Goal: Information Seeking & Learning: Learn about a topic

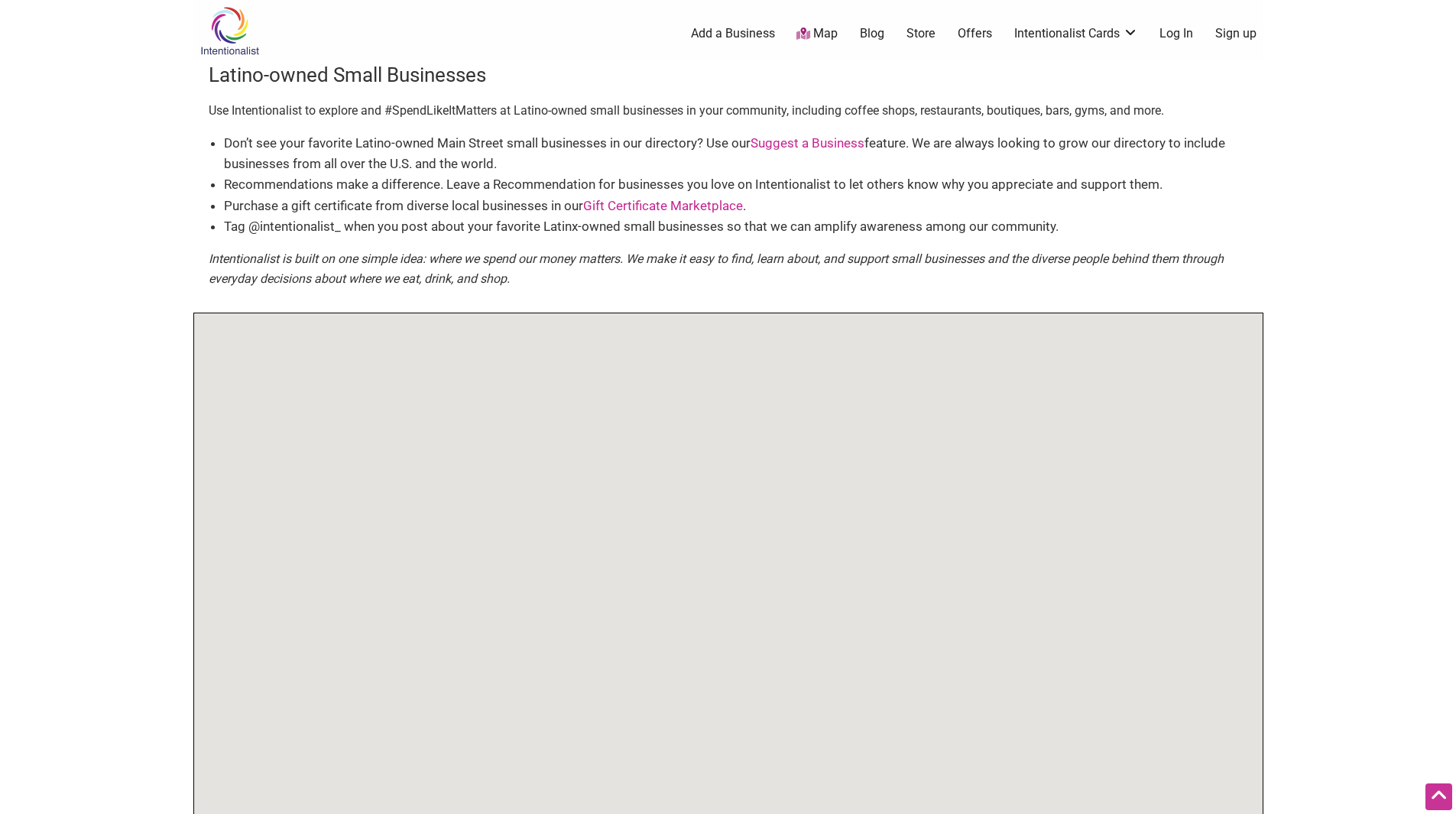
scroll to position [120, 0]
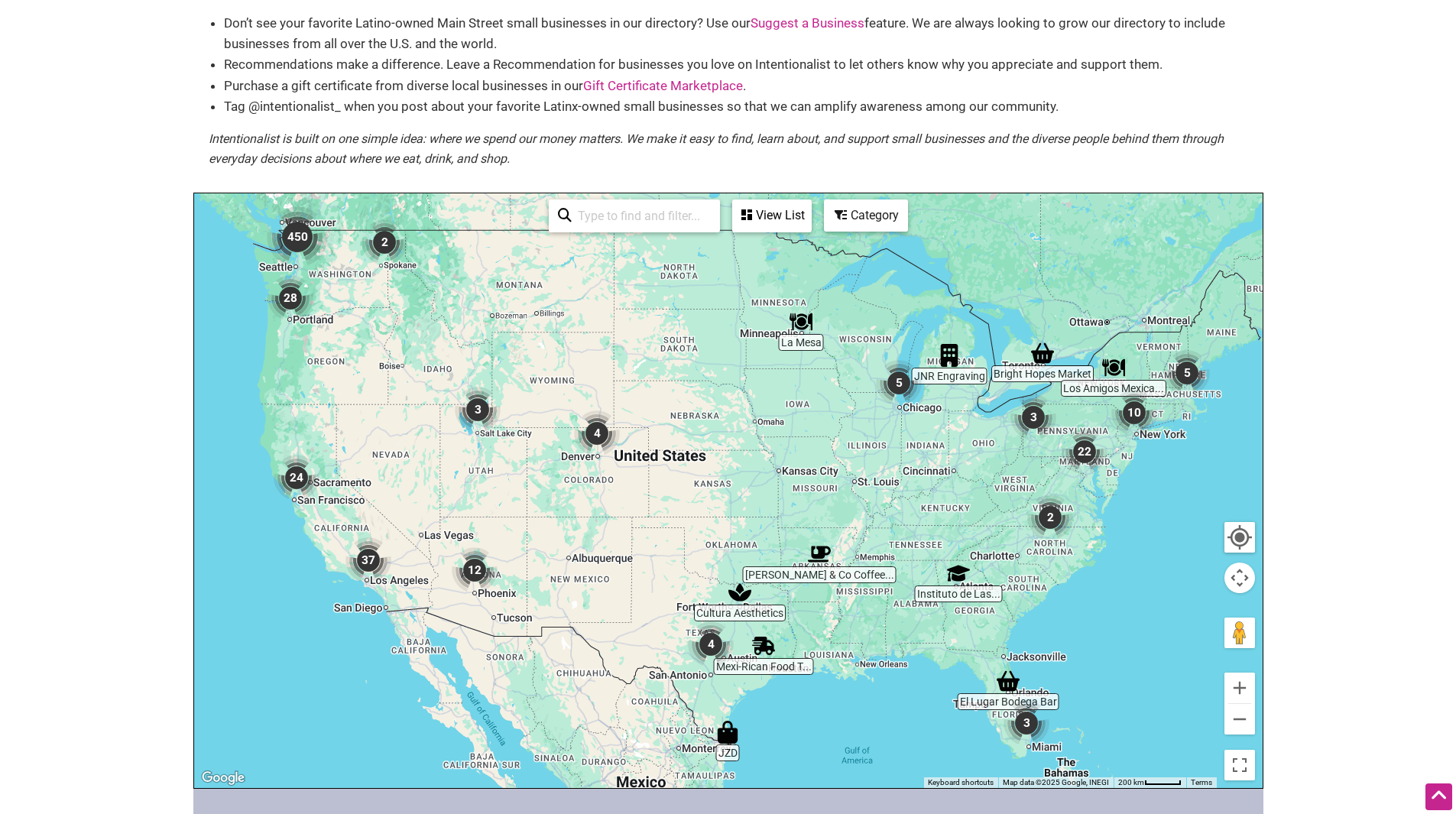
click at [294, 235] on img "450" at bounding box center [297, 237] width 61 height 61
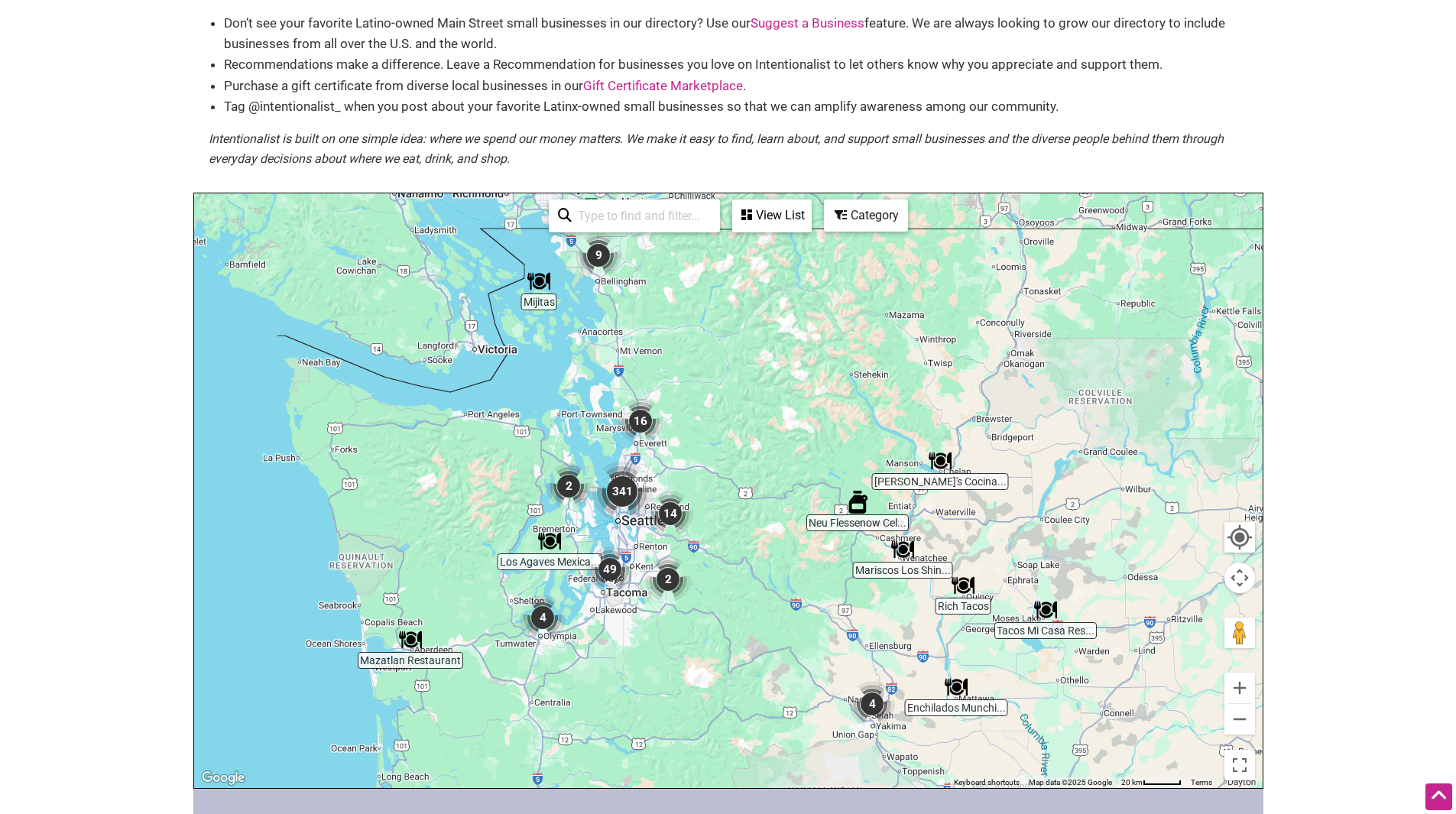
click at [617, 490] on img "341" at bounding box center [622, 491] width 61 height 61
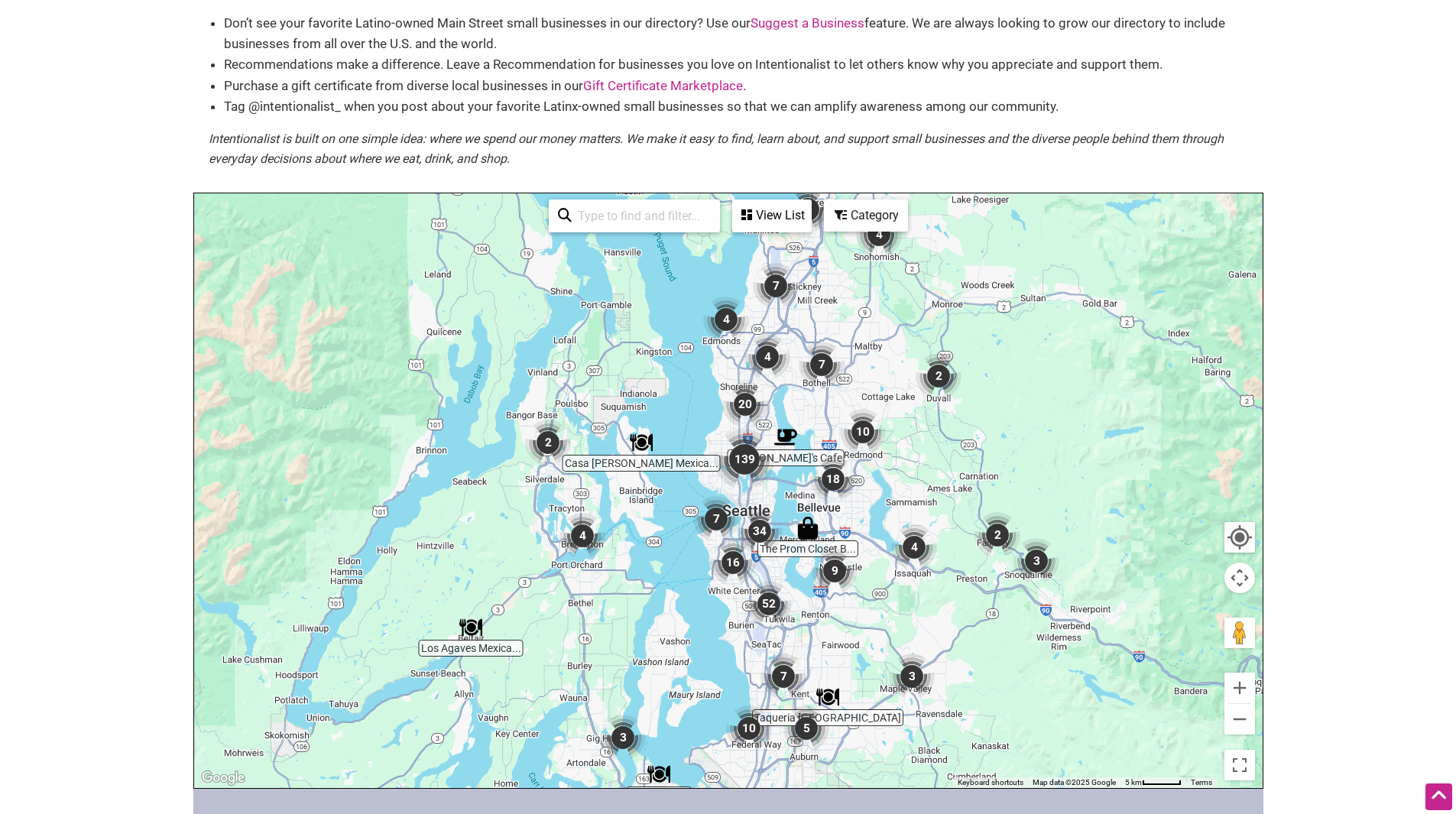
click at [726, 322] on img "4" at bounding box center [726, 320] width 46 height 46
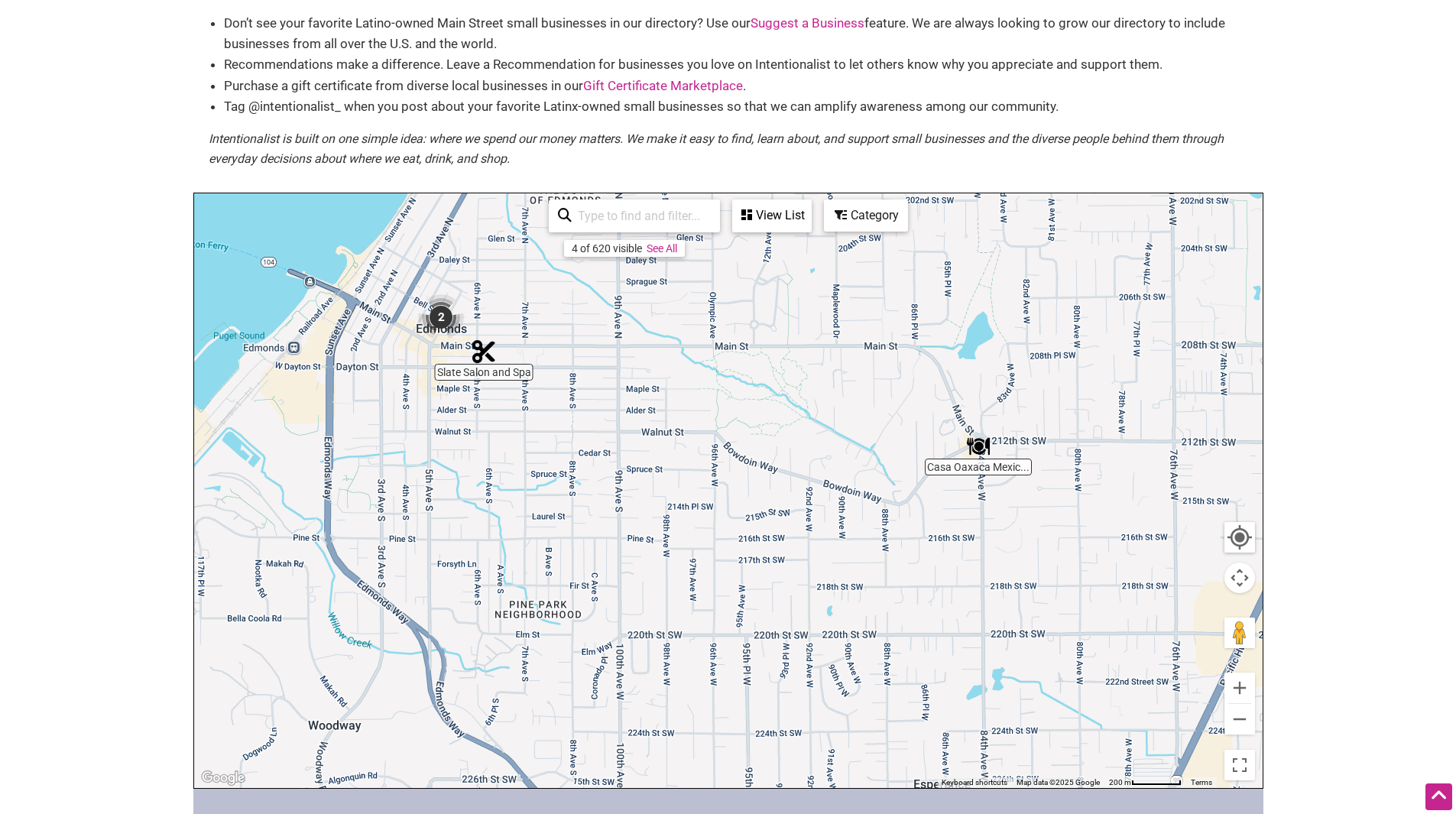
drag, startPoint x: 816, startPoint y: 488, endPoint x: 794, endPoint y: 393, distance: 97.5
click at [794, 393] on div "To navigate, press the arrow keys." at bounding box center [728, 491] width 1069 height 594
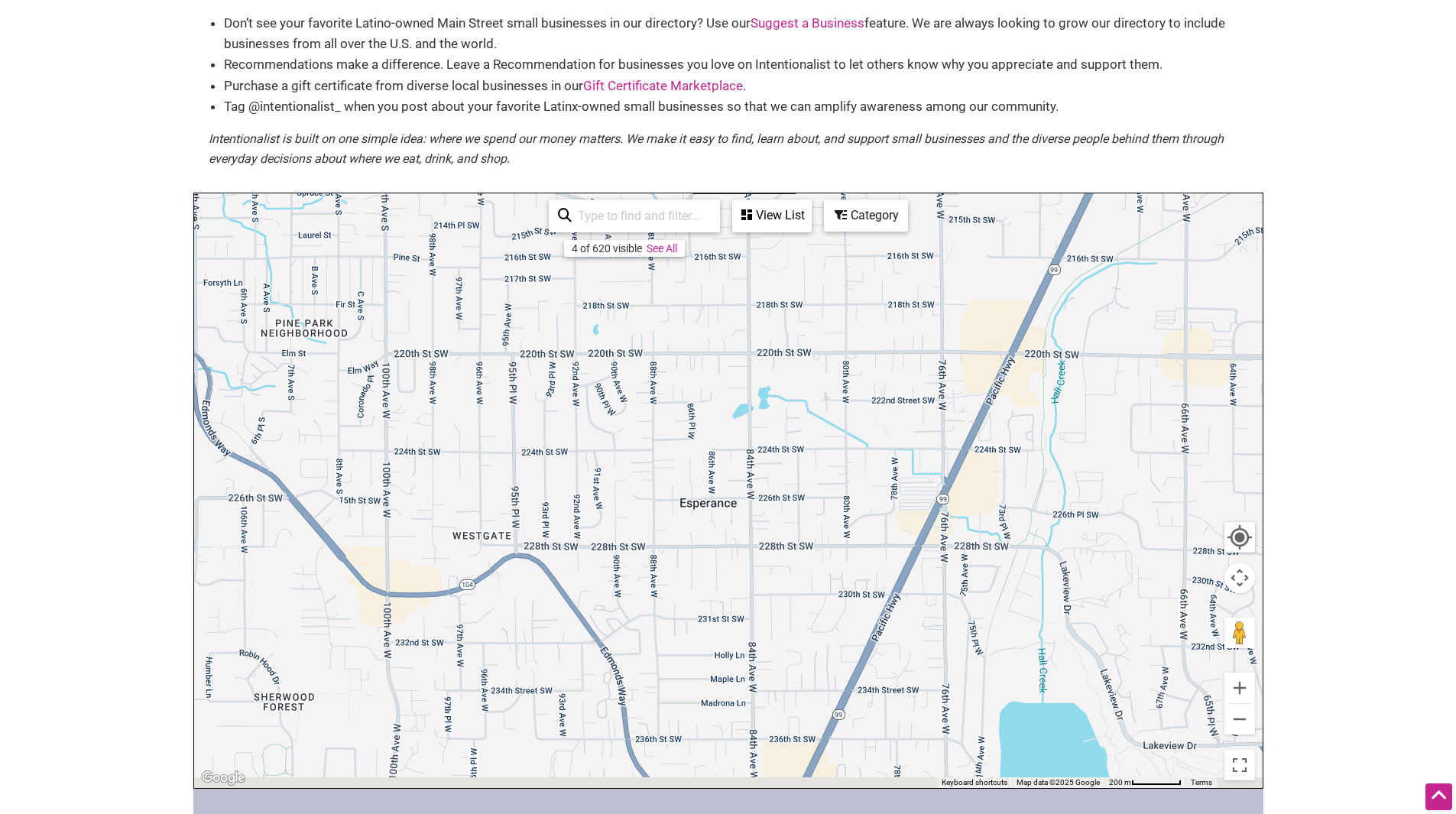
drag, startPoint x: 881, startPoint y: 537, endPoint x: 640, endPoint y: 247, distance: 377.1
click at [640, 247] on div "Casa Oaxaca Mexic... Slate Salon and Spa 2 To navigate, press the arrow keys. 4…" at bounding box center [728, 491] width 1069 height 594
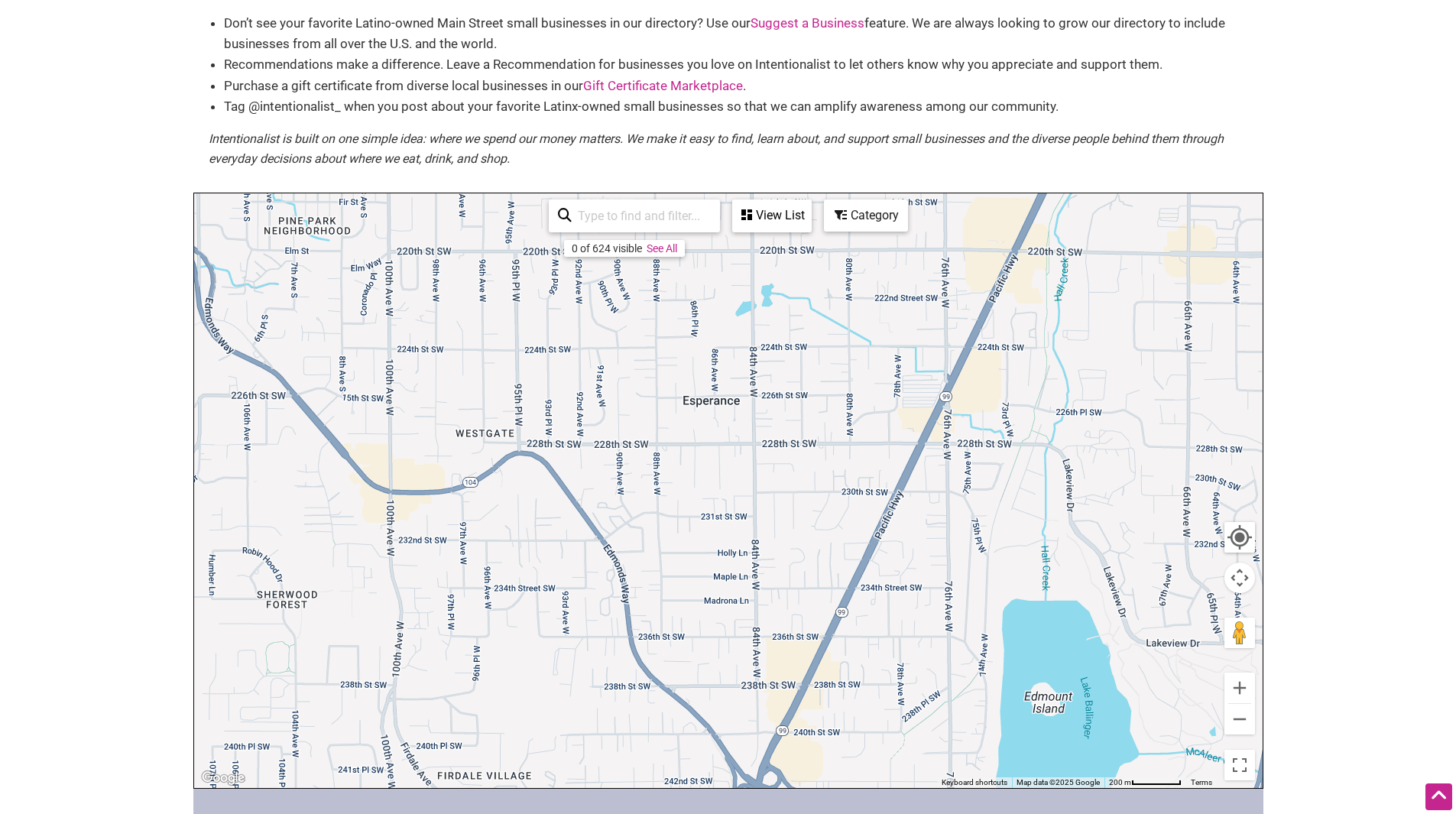
drag, startPoint x: 990, startPoint y: 556, endPoint x: 981, endPoint y: 314, distance: 242.2
click at [983, 319] on div "To navigate, press the arrow keys." at bounding box center [728, 491] width 1069 height 594
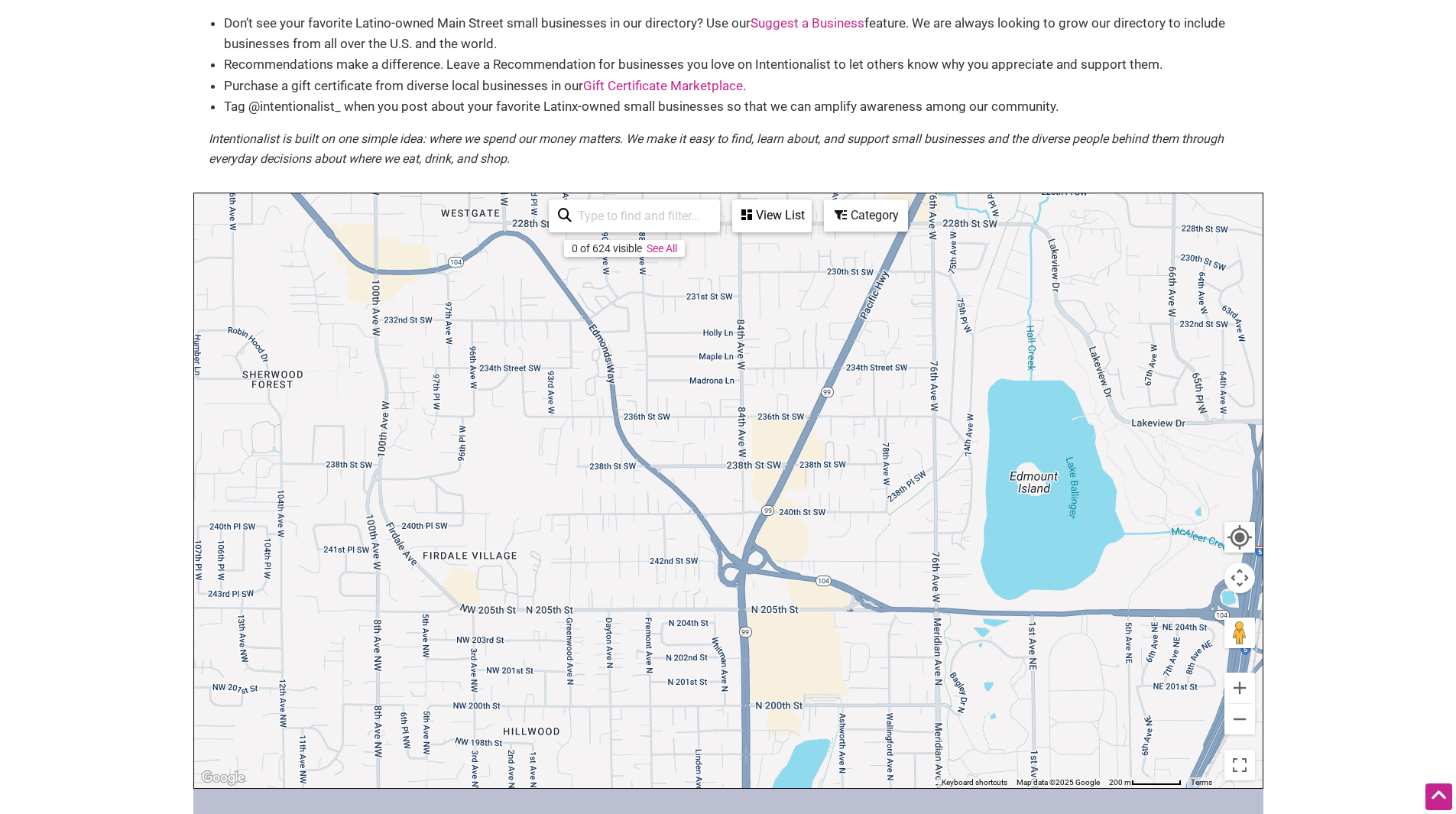
drag, startPoint x: 917, startPoint y: 484, endPoint x: 922, endPoint y: 328, distance: 156.1
click at [923, 329] on div "To navigate, press the arrow keys." at bounding box center [728, 491] width 1069 height 594
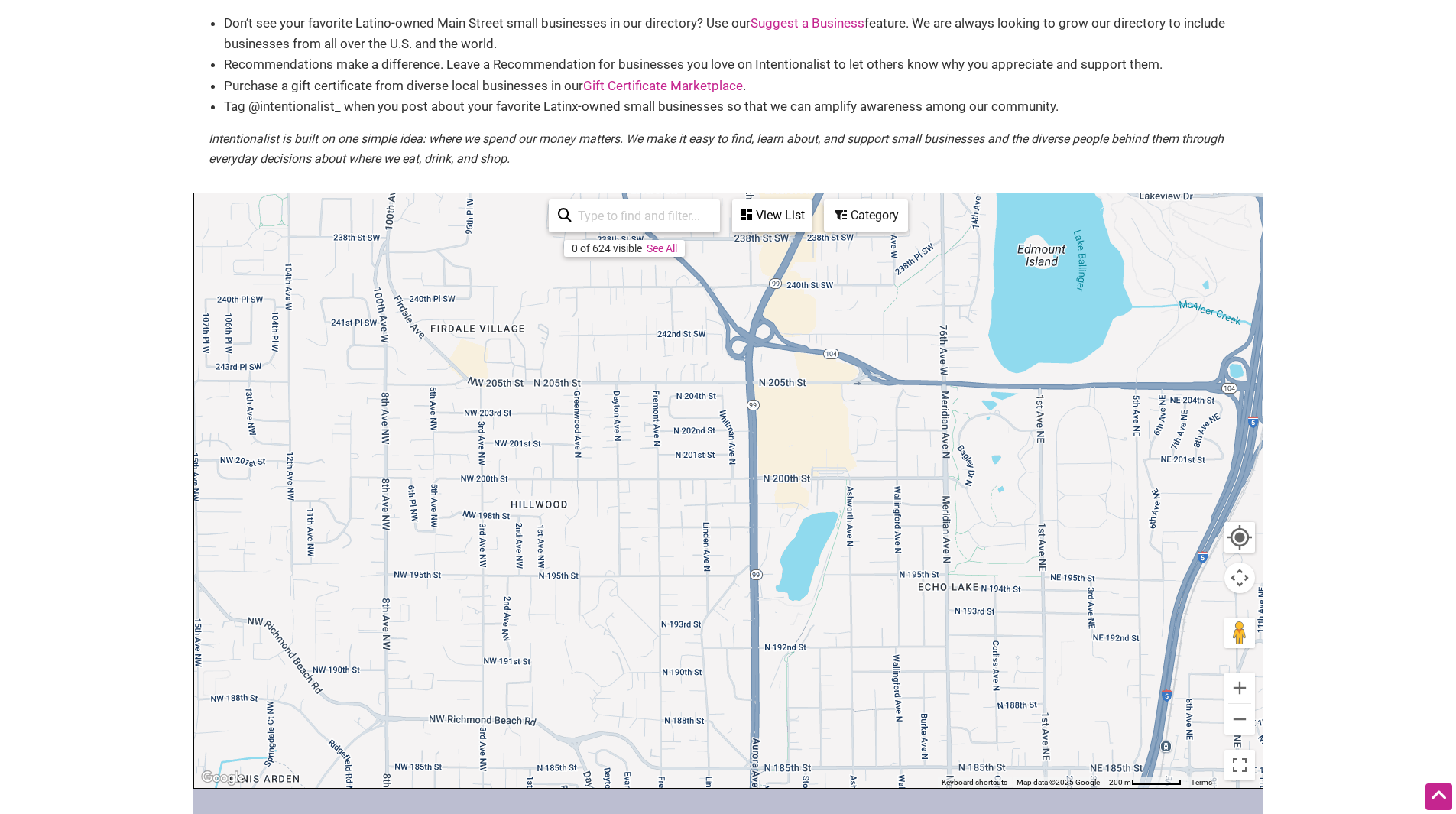
drag, startPoint x: 898, startPoint y: 490, endPoint x: 873, endPoint y: 301, distance: 190.6
click at [874, 302] on div "To navigate, press the arrow keys." at bounding box center [728, 491] width 1069 height 594
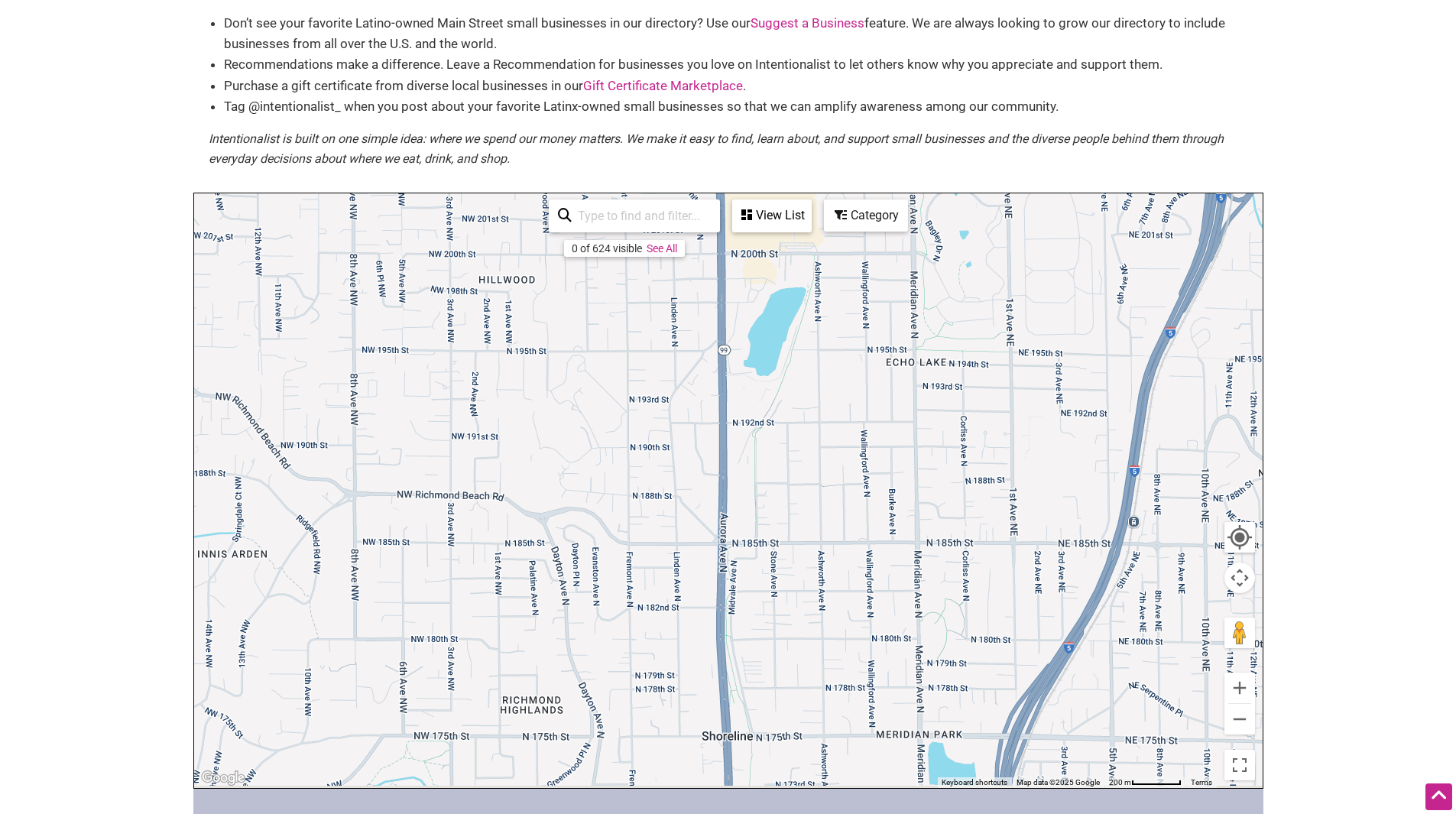
drag, startPoint x: 890, startPoint y: 477, endPoint x: 897, endPoint y: 316, distance: 161.2
click at [897, 324] on div "To navigate, press the arrow keys." at bounding box center [728, 491] width 1069 height 594
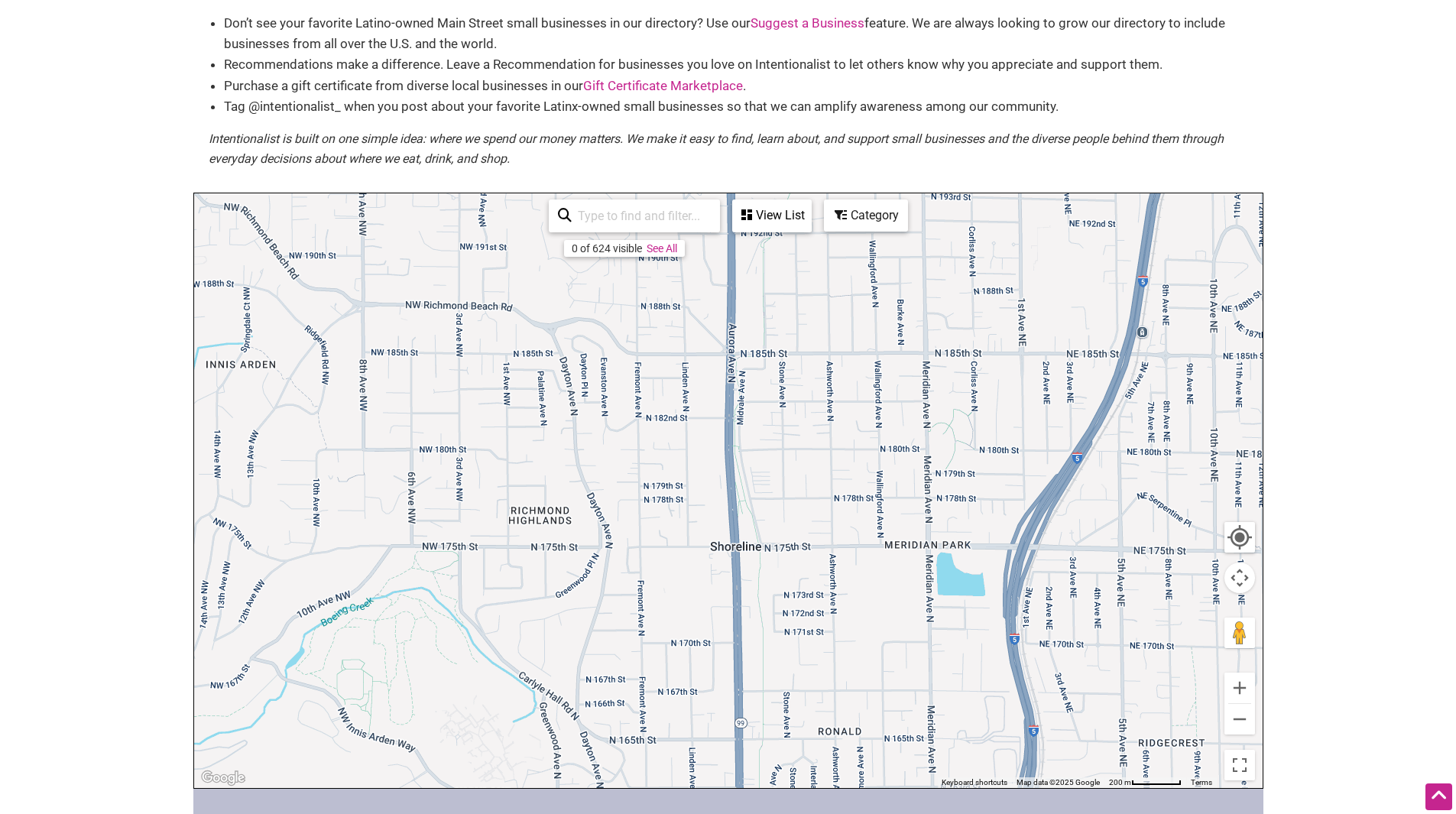
drag, startPoint x: 888, startPoint y: 449, endPoint x: 879, endPoint y: 293, distance: 156.3
click at [879, 293] on div "To navigate, press the arrow keys." at bounding box center [728, 491] width 1069 height 594
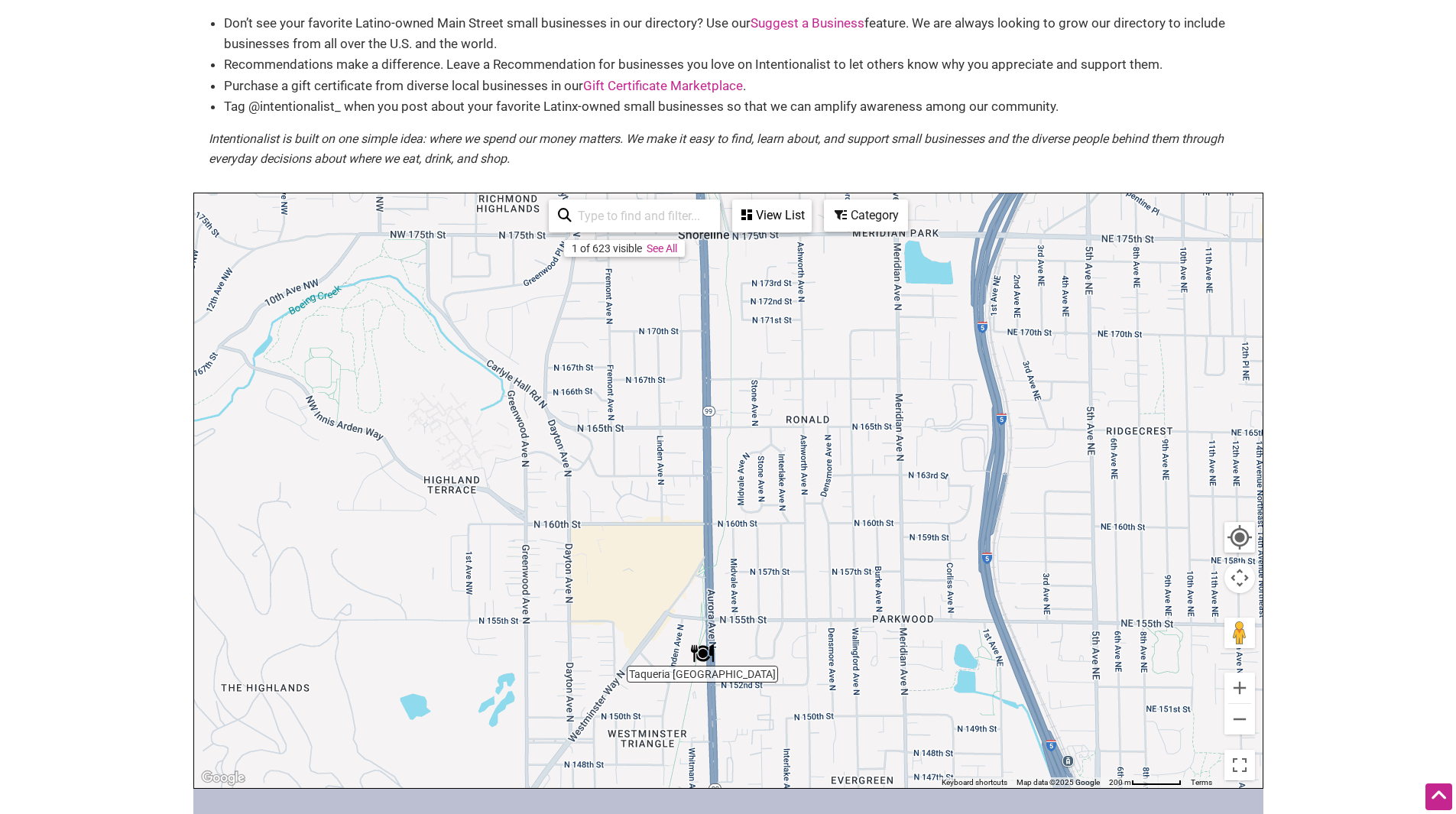
drag, startPoint x: 876, startPoint y: 419, endPoint x: 875, endPoint y: 270, distance: 149.0
click at [876, 272] on div "To navigate, press the arrow keys." at bounding box center [728, 491] width 1069 height 594
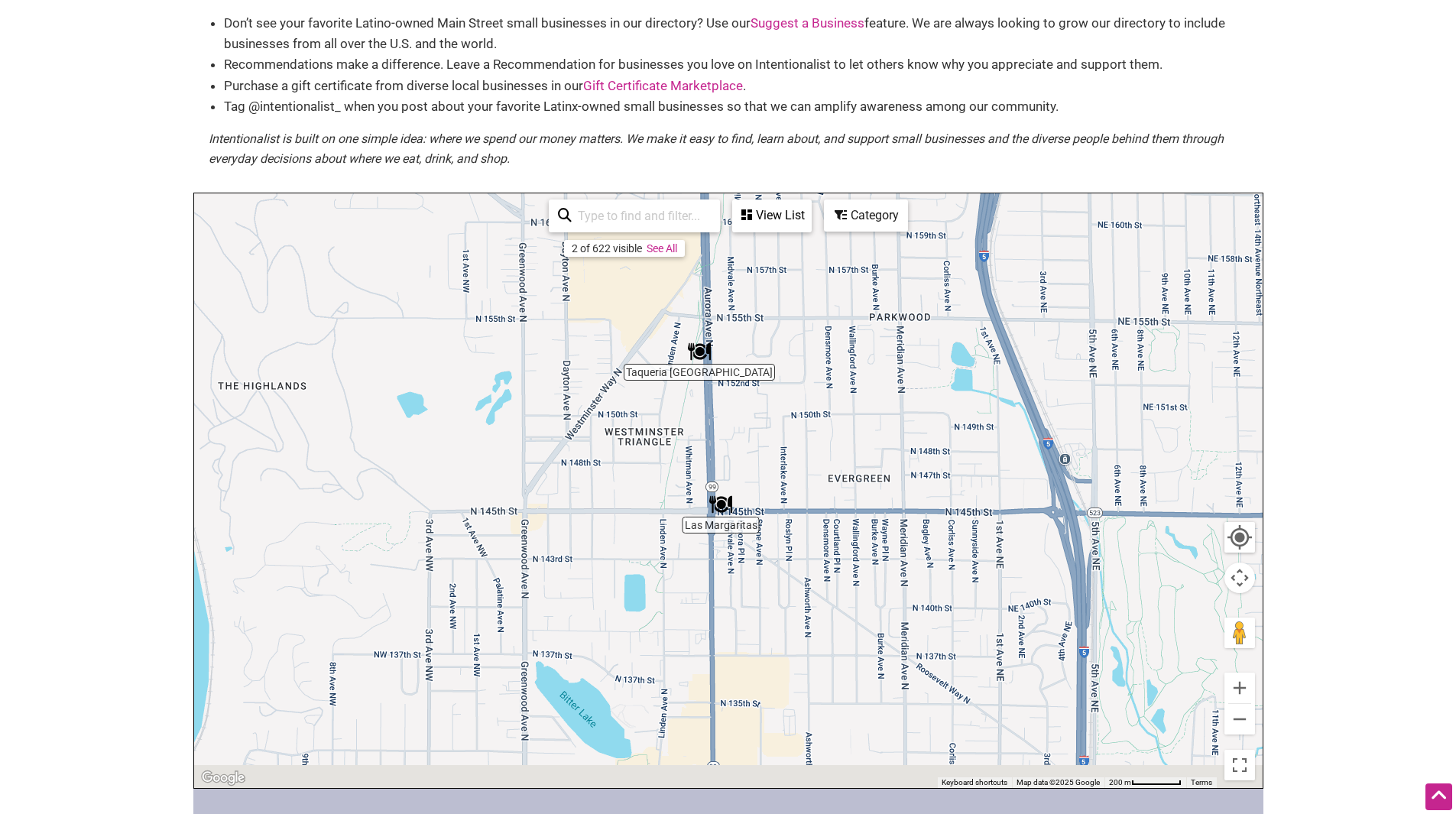
drag, startPoint x: 864, startPoint y: 424, endPoint x: 864, endPoint y: 291, distance: 133.0
click at [864, 292] on div "To navigate, press the arrow keys." at bounding box center [728, 491] width 1069 height 594
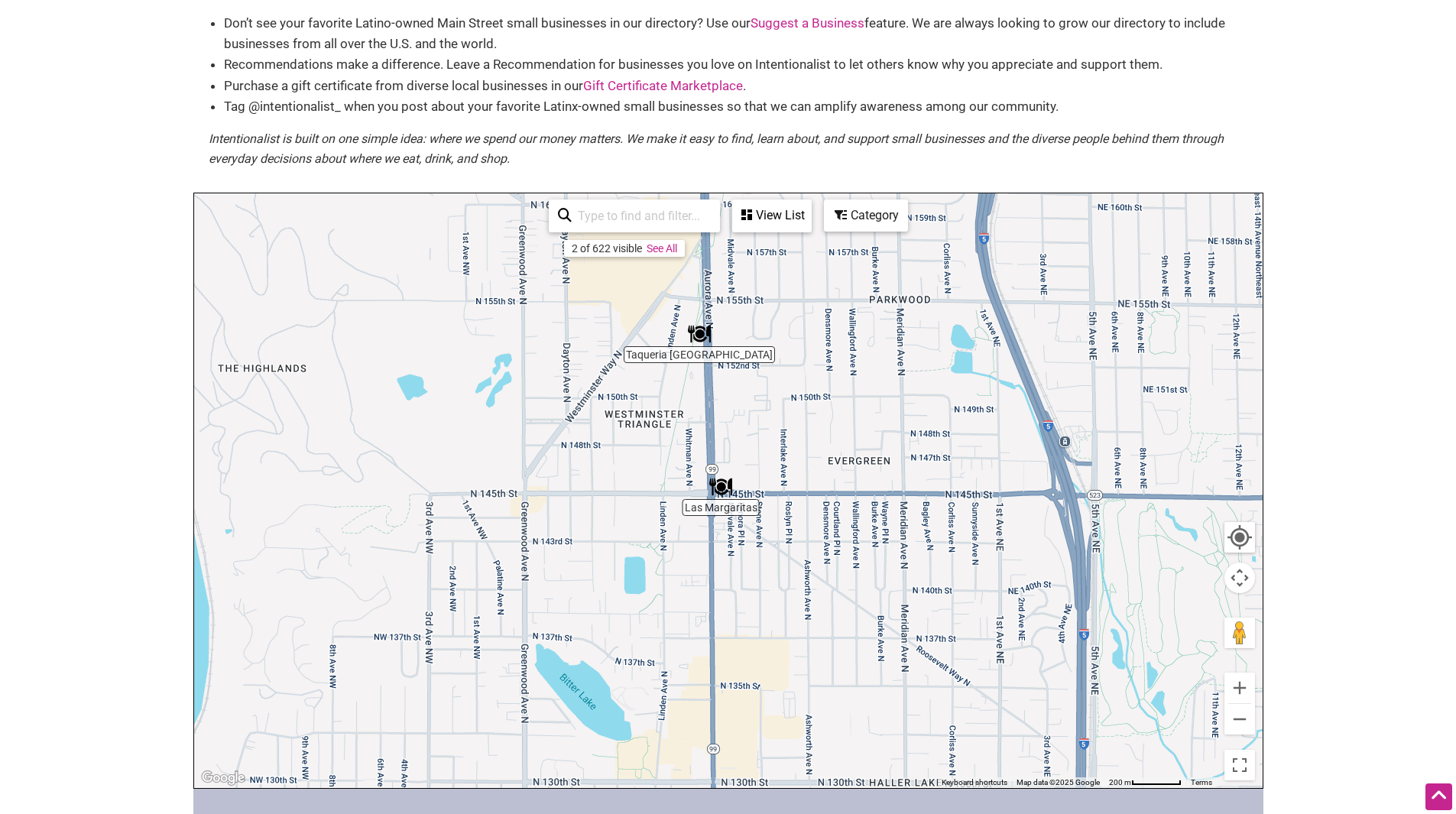
drag, startPoint x: 863, startPoint y: 500, endPoint x: 862, endPoint y: 331, distance: 169.0
click at [865, 349] on div "To navigate, press the arrow keys." at bounding box center [728, 491] width 1069 height 594
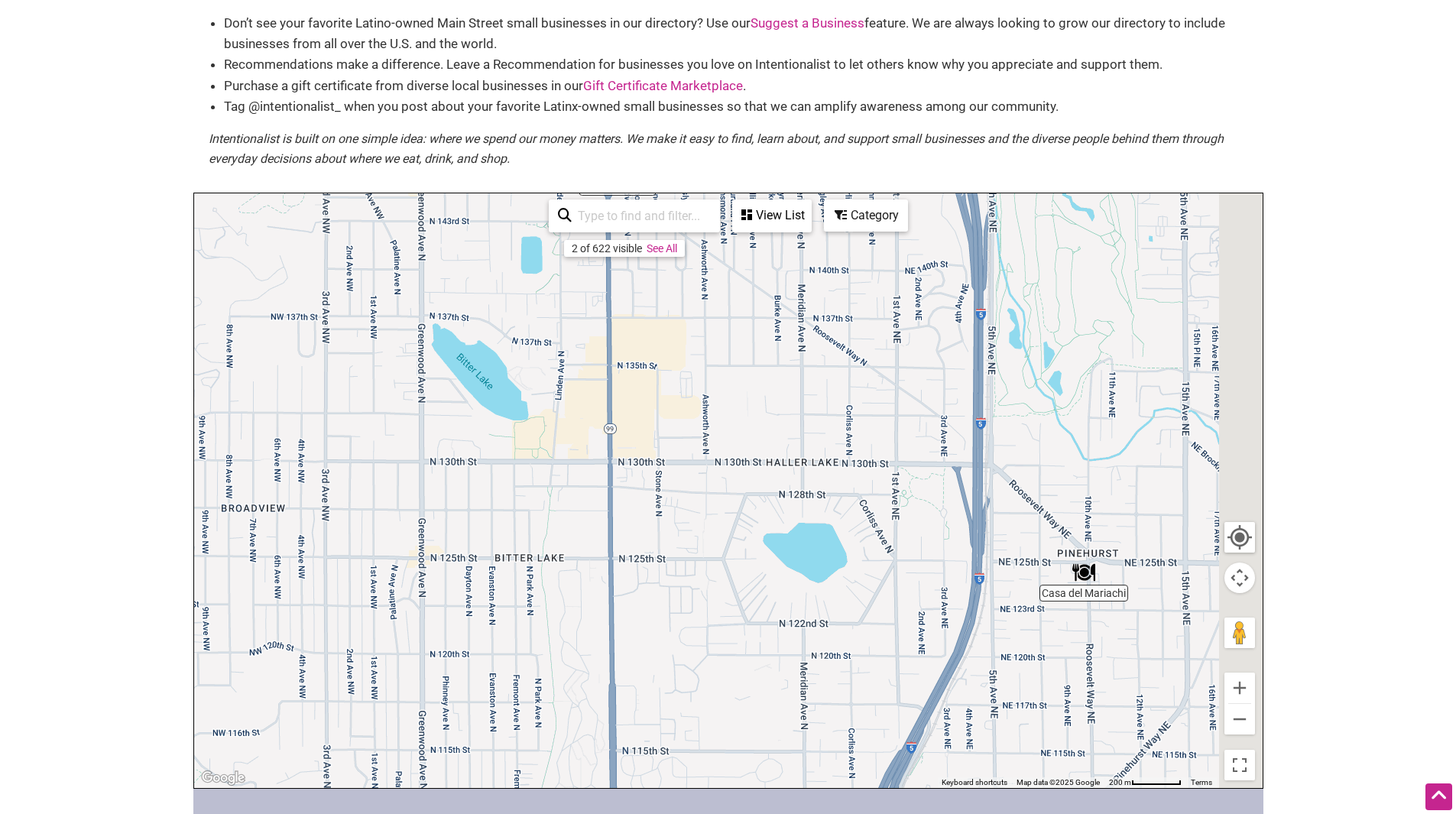
drag, startPoint x: 955, startPoint y: 474, endPoint x: 827, endPoint y: 380, distance: 158.8
click at [827, 380] on div "To navigate, press the arrow keys." at bounding box center [728, 491] width 1069 height 594
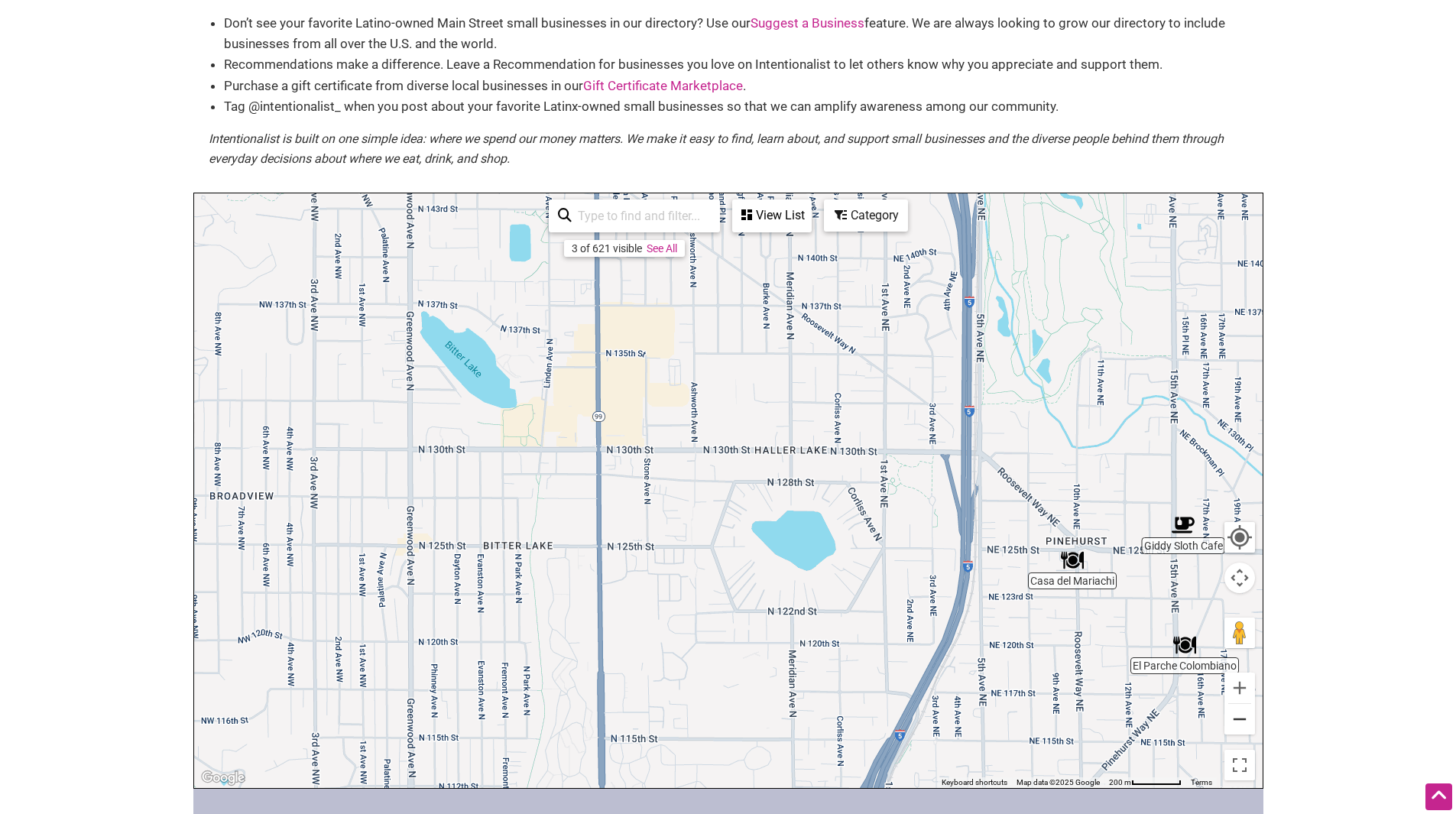
click at [1237, 718] on button "Zoom out" at bounding box center [1239, 719] width 30 height 30
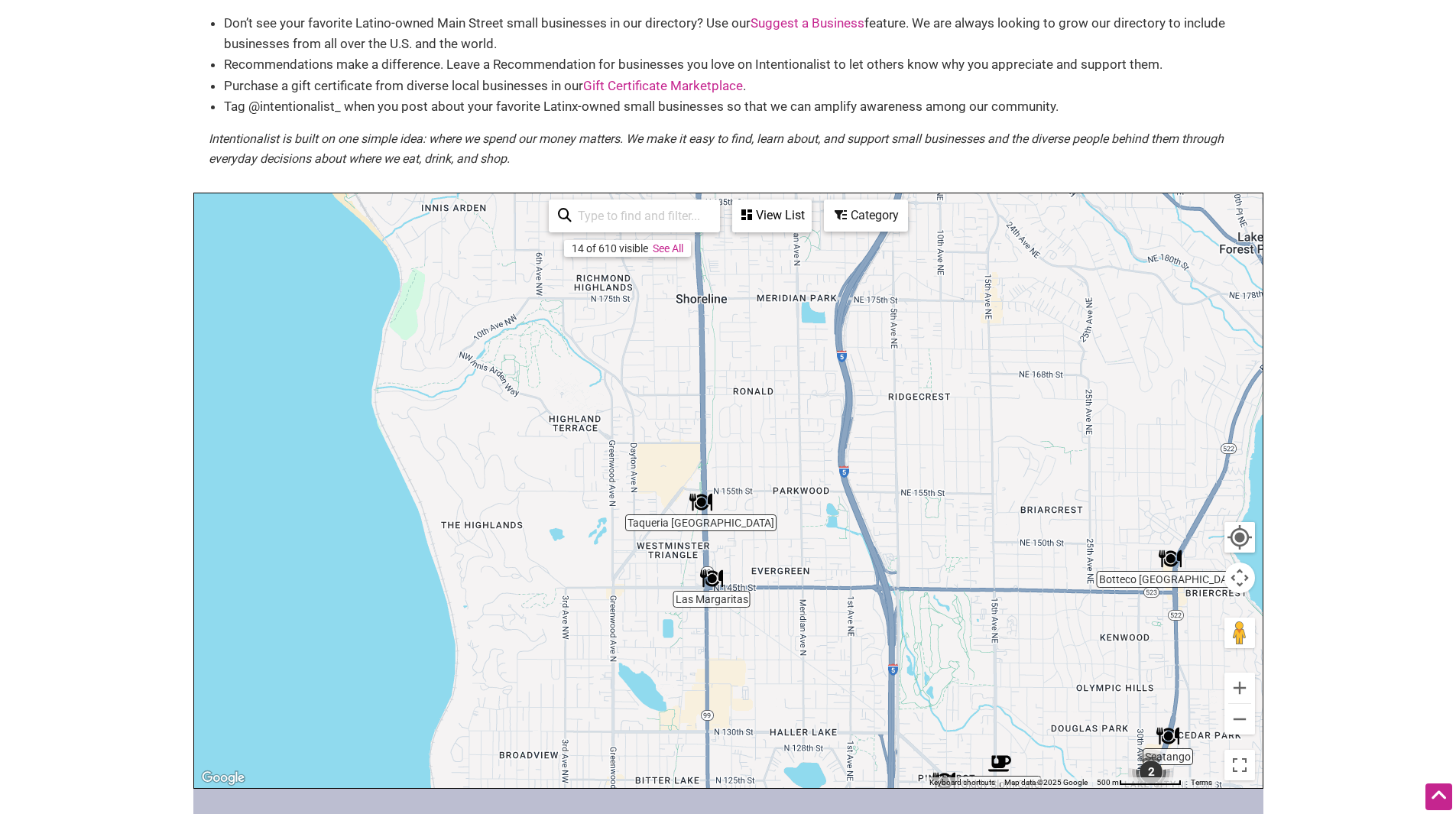
drag, startPoint x: 898, startPoint y: 348, endPoint x: 944, endPoint y: 616, distance: 271.9
click at [944, 616] on div "To navigate, press the arrow keys." at bounding box center [728, 491] width 1069 height 594
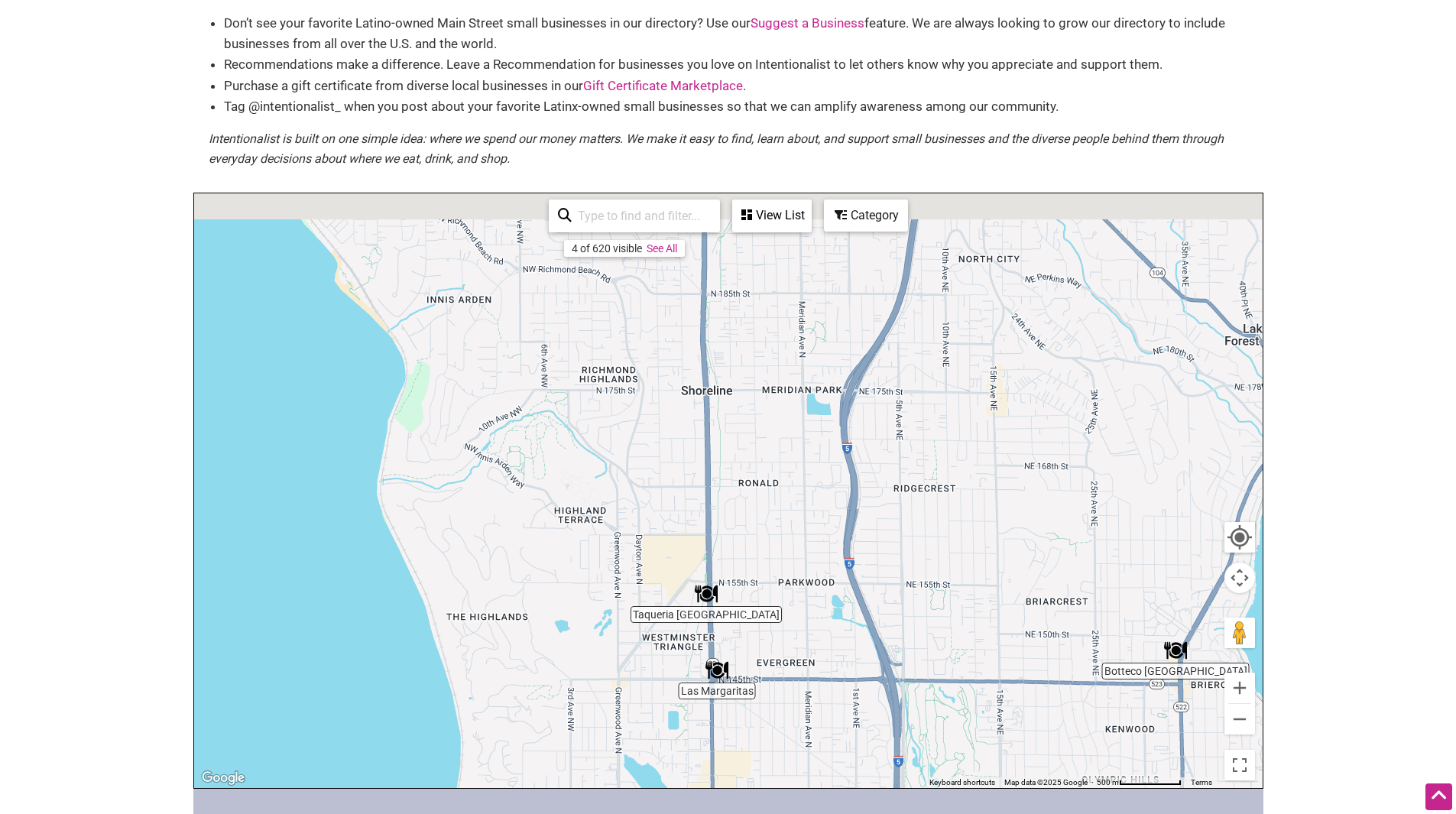
drag, startPoint x: 946, startPoint y: 441, endPoint x: 937, endPoint y: 597, distance: 156.3
click at [937, 584] on div "To navigate, press the arrow keys." at bounding box center [728, 491] width 1069 height 594
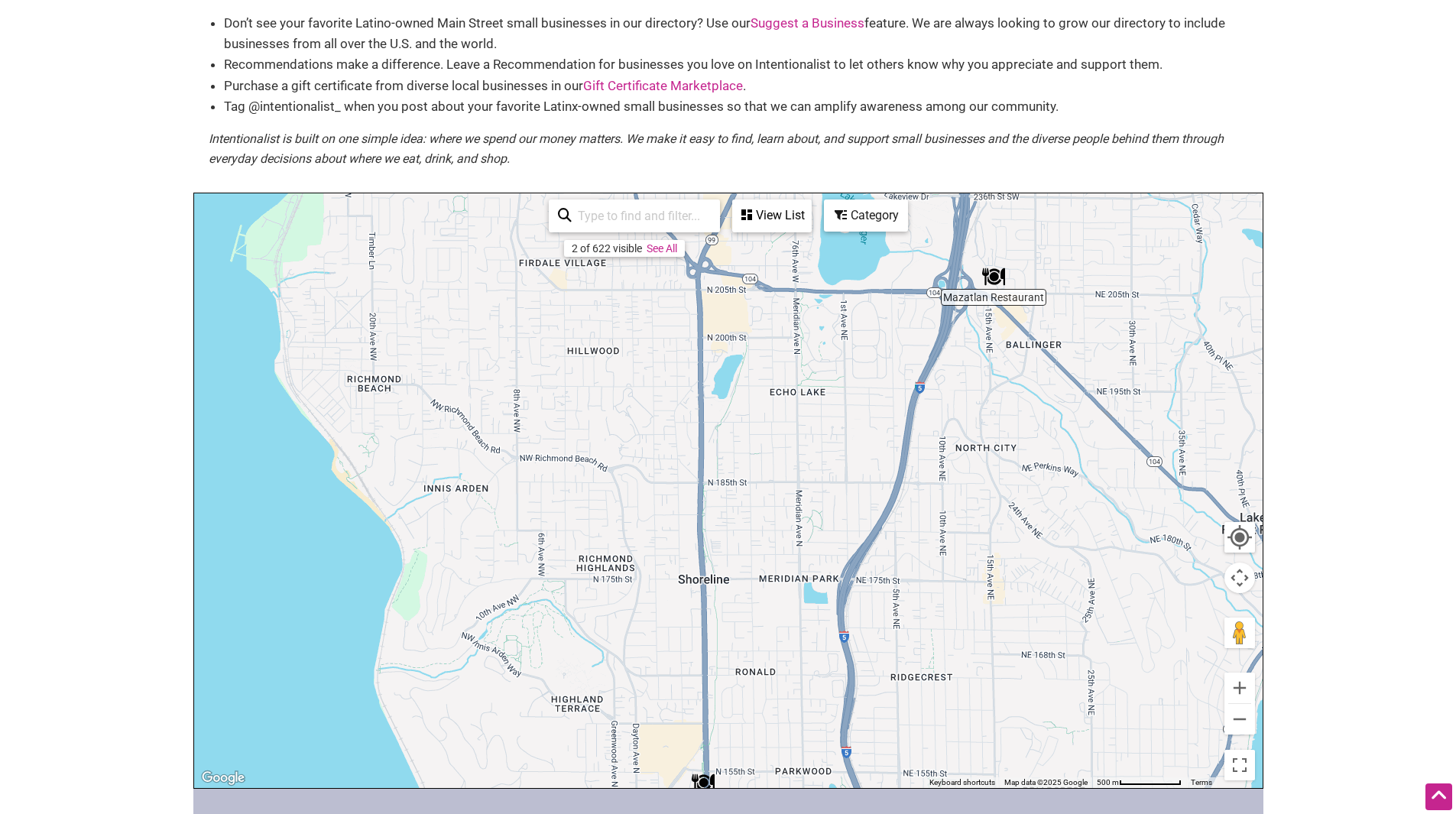
drag, startPoint x: 942, startPoint y: 446, endPoint x: 930, endPoint y: 606, distance: 160.4
click at [930, 598] on div "To navigate, press the arrow keys." at bounding box center [728, 491] width 1069 height 594
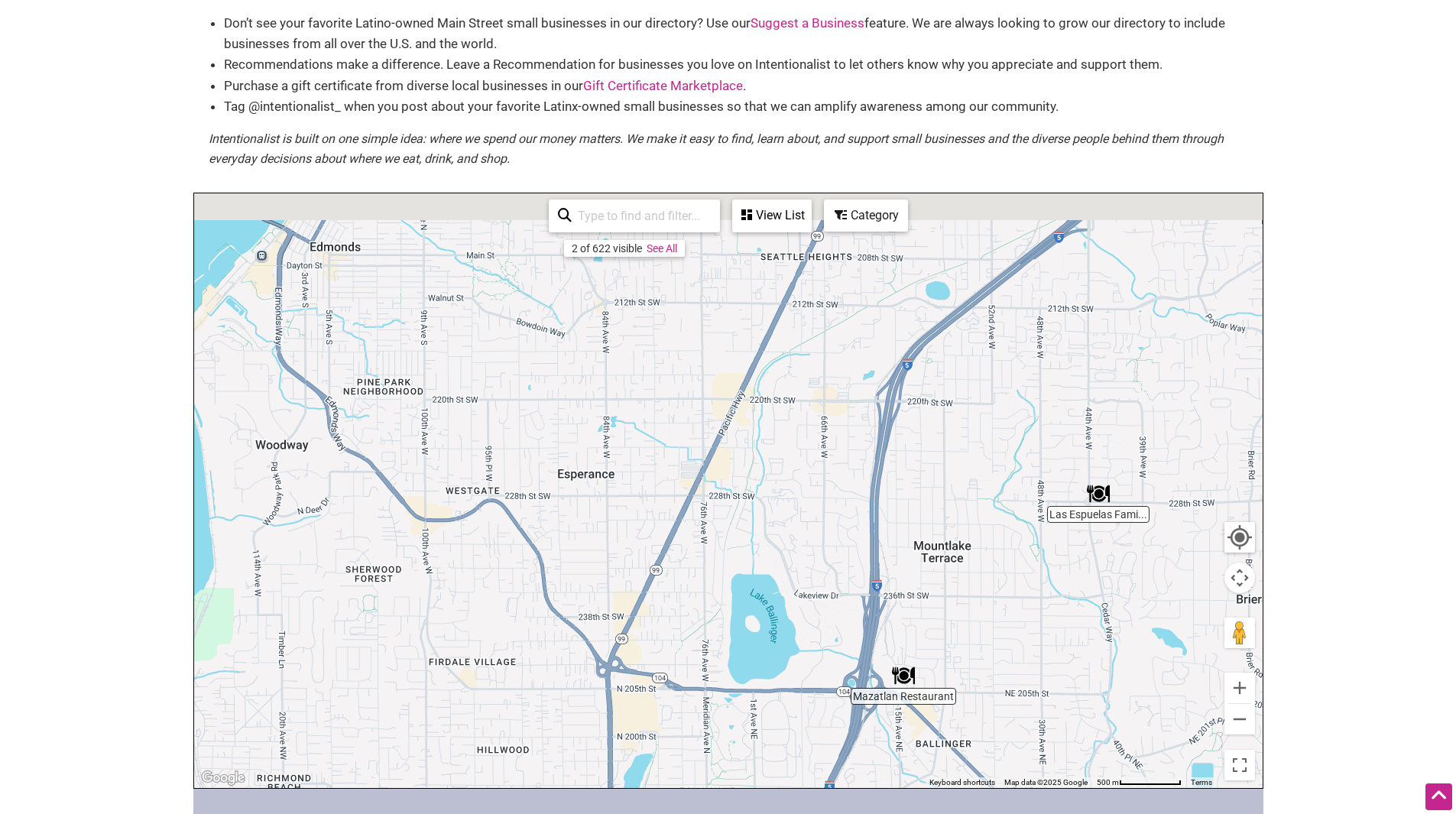
drag, startPoint x: 942, startPoint y: 452, endPoint x: 830, endPoint y: 673, distance: 247.8
click at [855, 664] on div "To navigate, press the arrow keys." at bounding box center [728, 491] width 1069 height 594
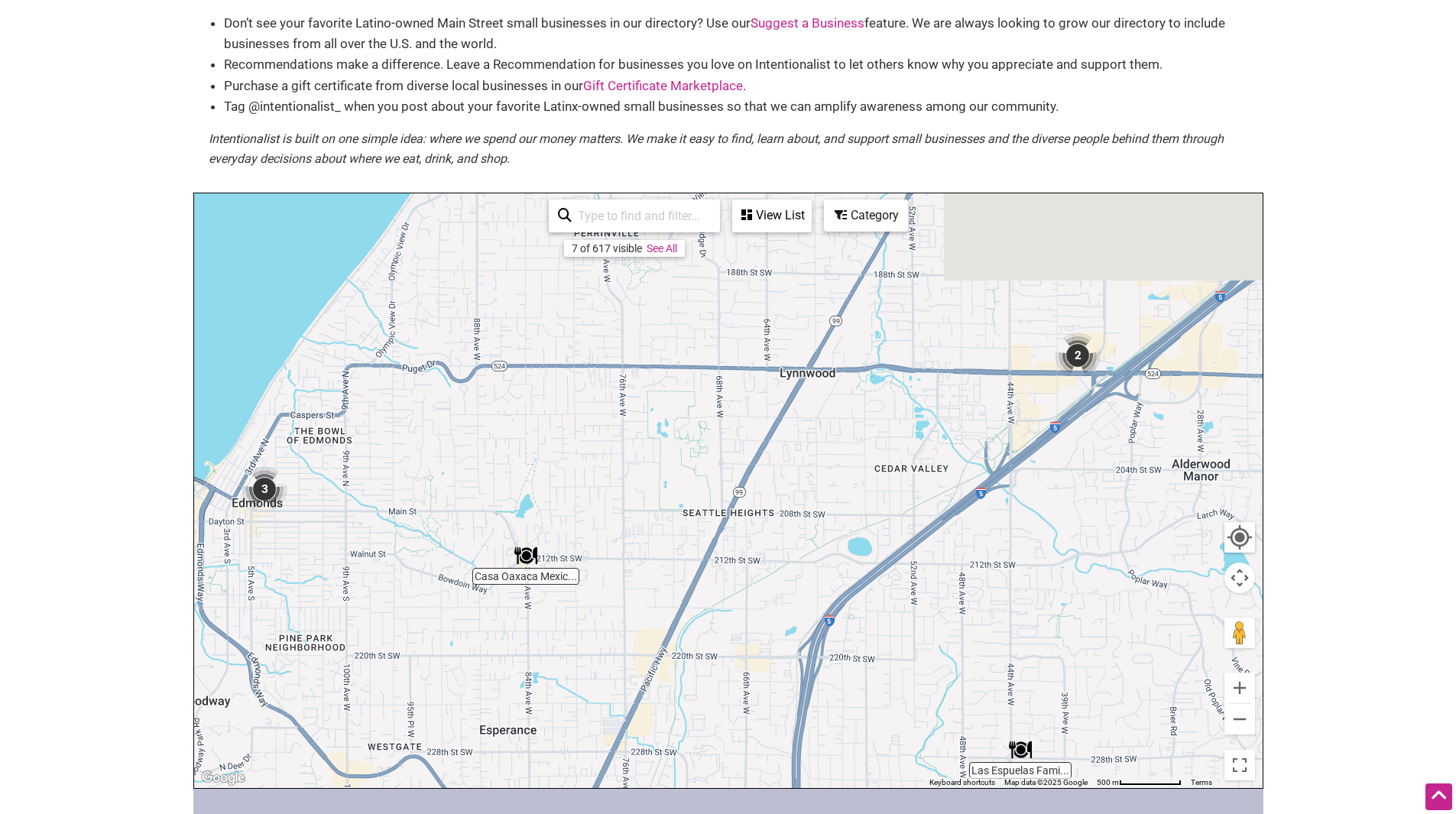
drag, startPoint x: 946, startPoint y: 524, endPoint x: 879, endPoint y: 717, distance: 204.3
click at [901, 712] on div "To navigate, press the arrow keys." at bounding box center [728, 491] width 1069 height 594
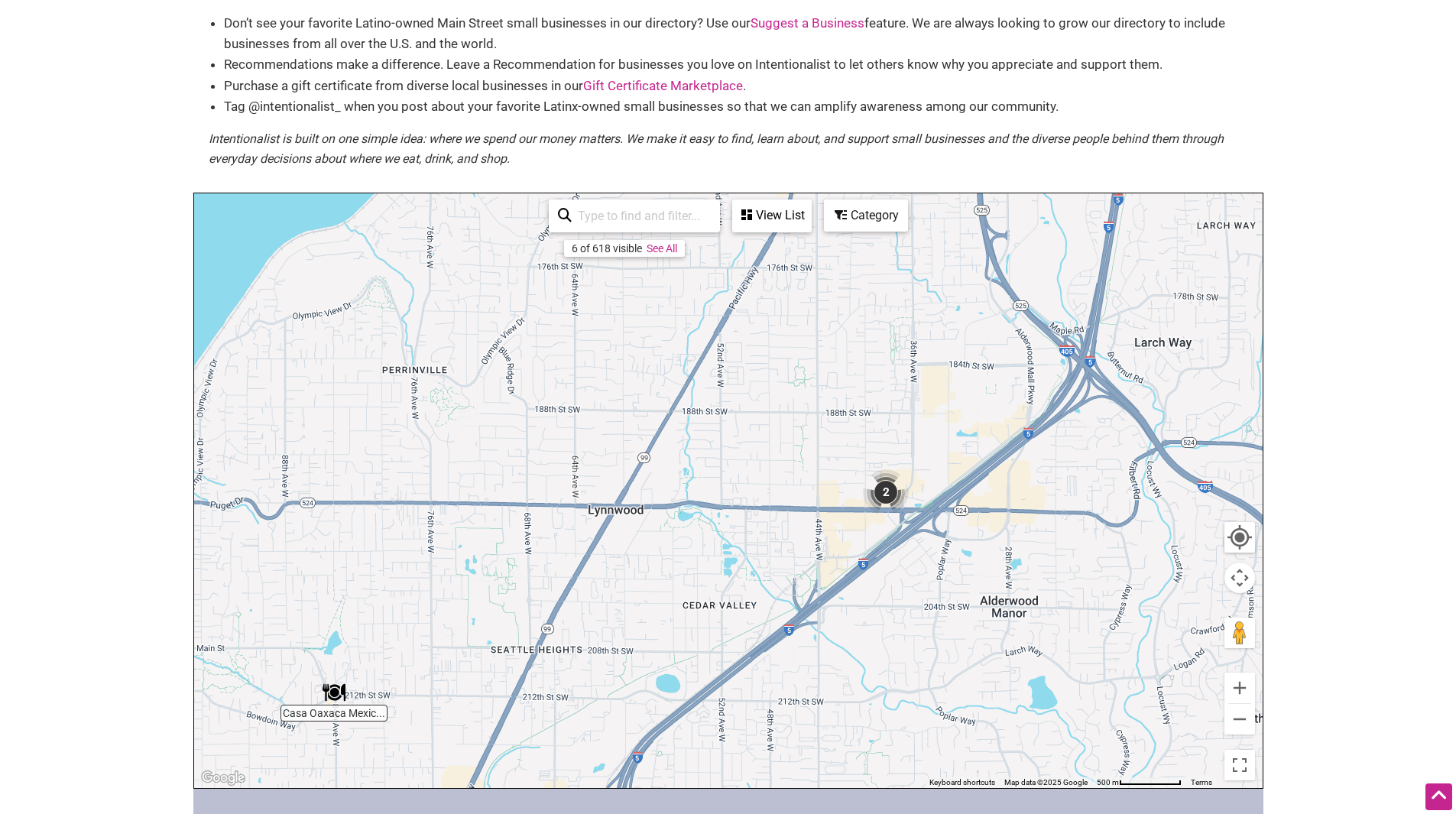
drag, startPoint x: 918, startPoint y: 529, endPoint x: 756, endPoint y: 556, distance: 164.2
click at [756, 556] on div "To navigate, press the arrow keys." at bounding box center [728, 491] width 1069 height 594
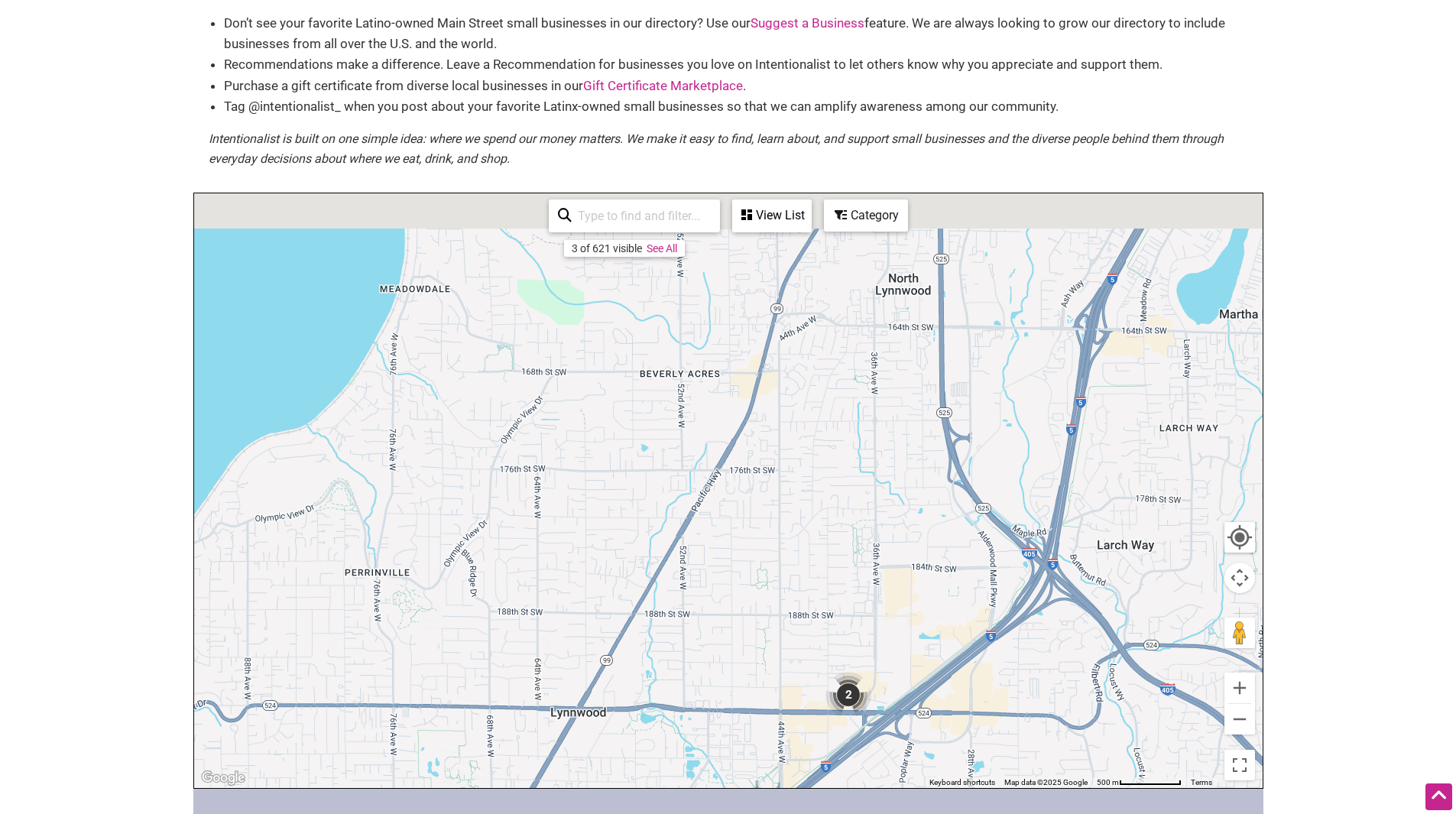
drag, startPoint x: 914, startPoint y: 395, endPoint x: 874, endPoint y: 644, distance: 252.2
click at [874, 641] on div "To navigate, press the arrow keys." at bounding box center [728, 491] width 1069 height 594
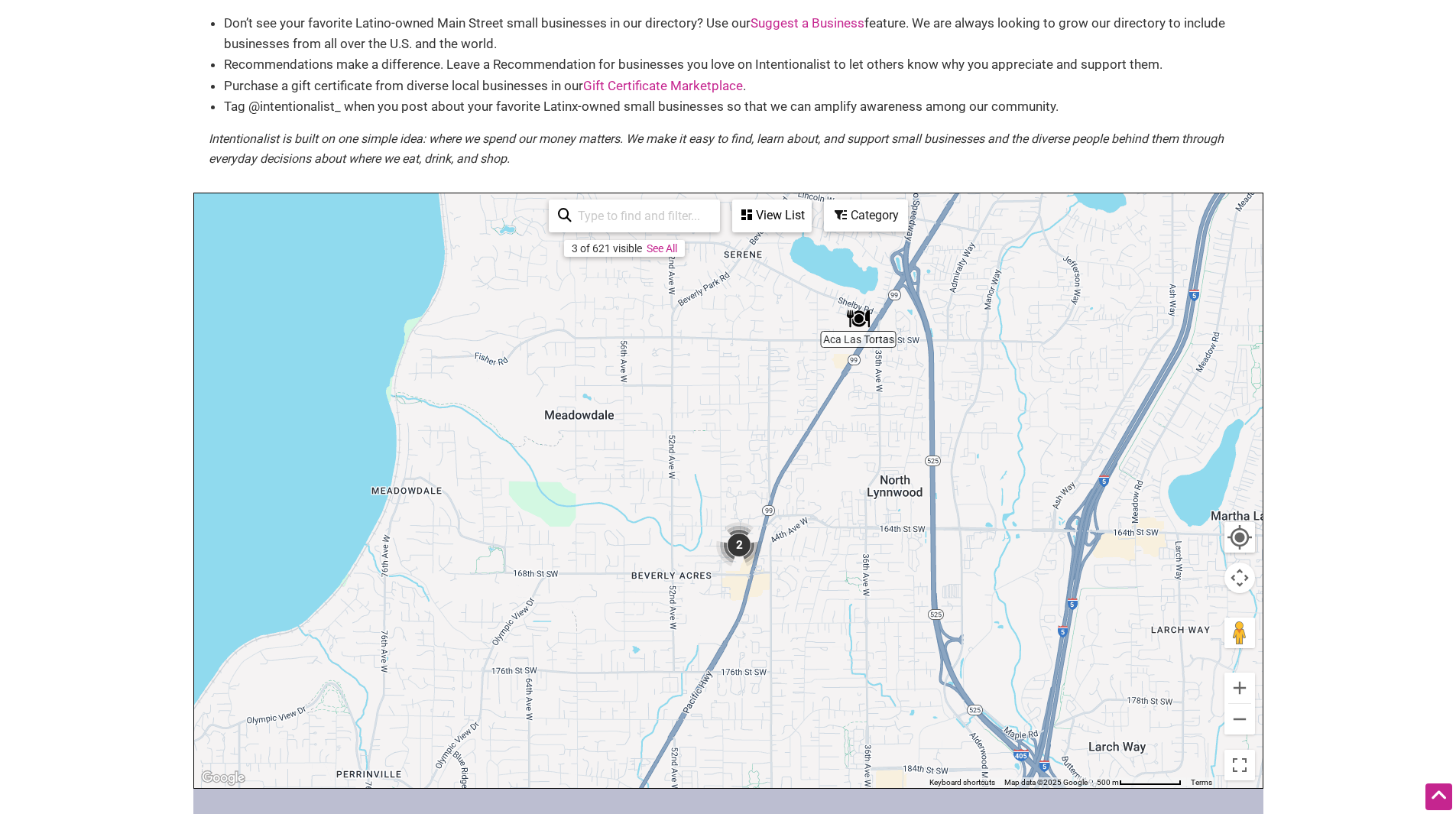
click at [739, 543] on img "2" at bounding box center [739, 544] width 46 height 46
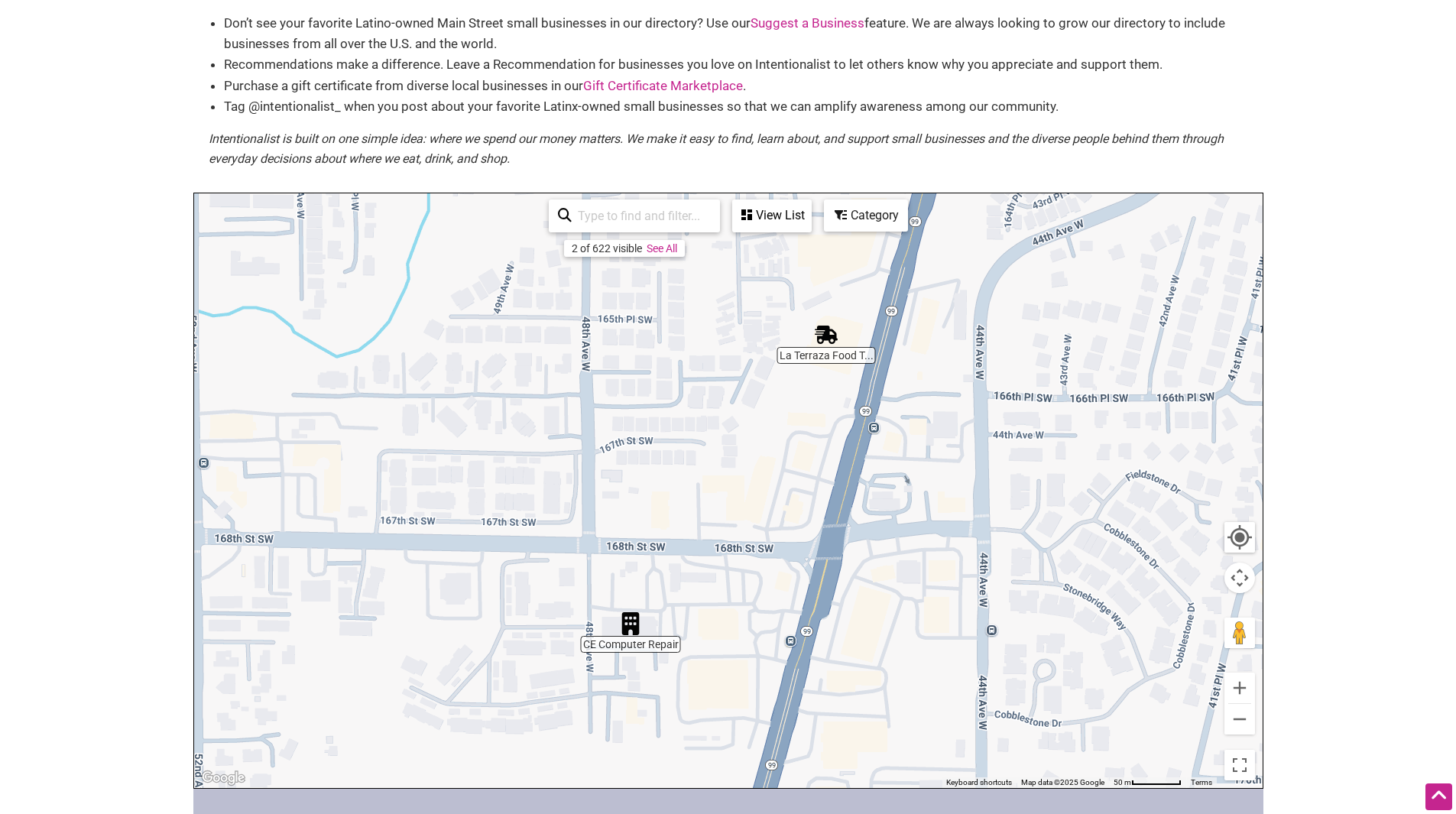
click at [825, 335] on img "La Terraza Food Truck" at bounding box center [826, 334] width 23 height 23
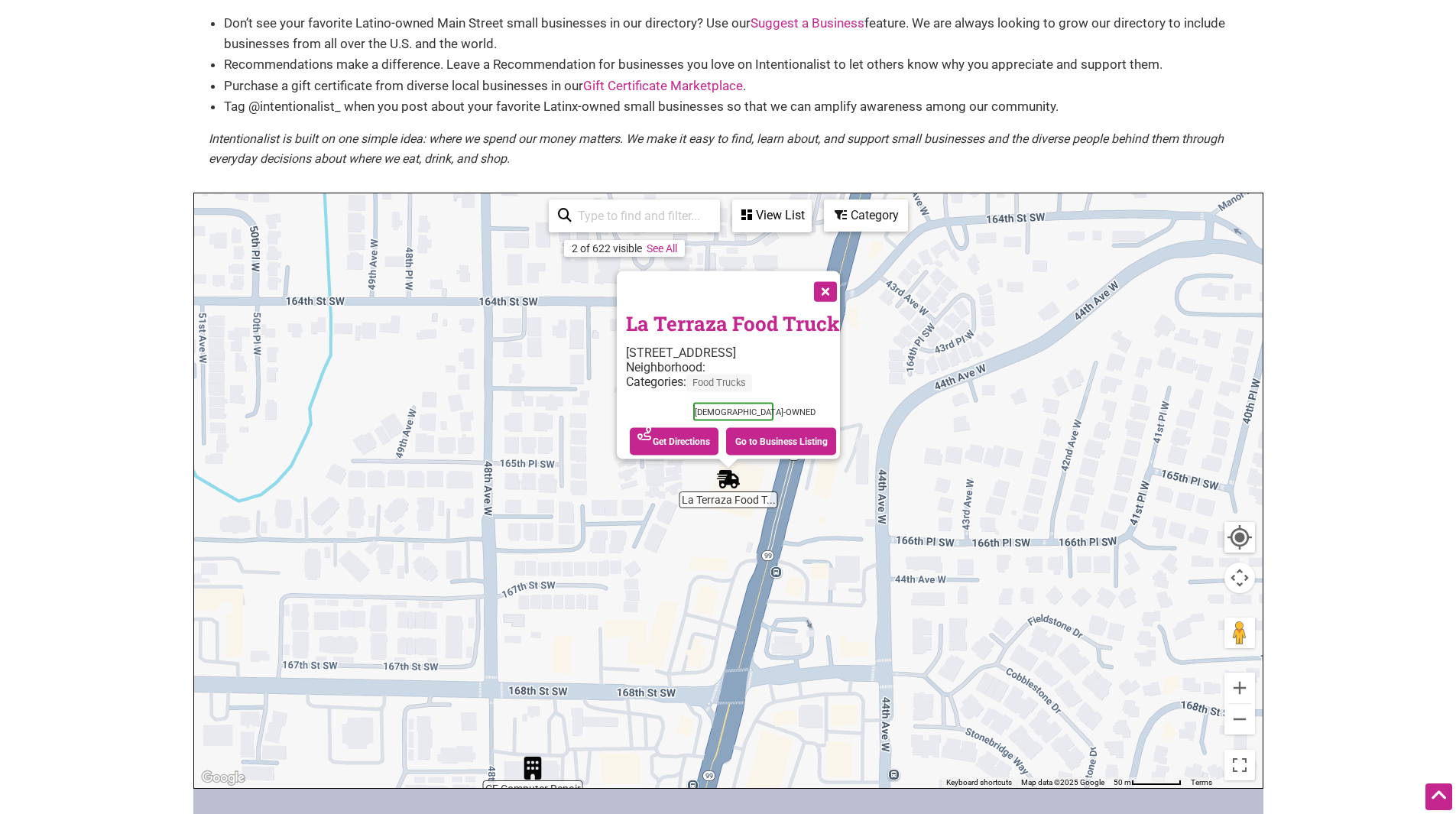
click at [887, 353] on div "To navigate, press the arrow keys. La Terraza Food Truck [STREET_ADDRESS] Neigh…" at bounding box center [728, 491] width 1069 height 594
click at [828, 282] on button "Close" at bounding box center [823, 290] width 38 height 38
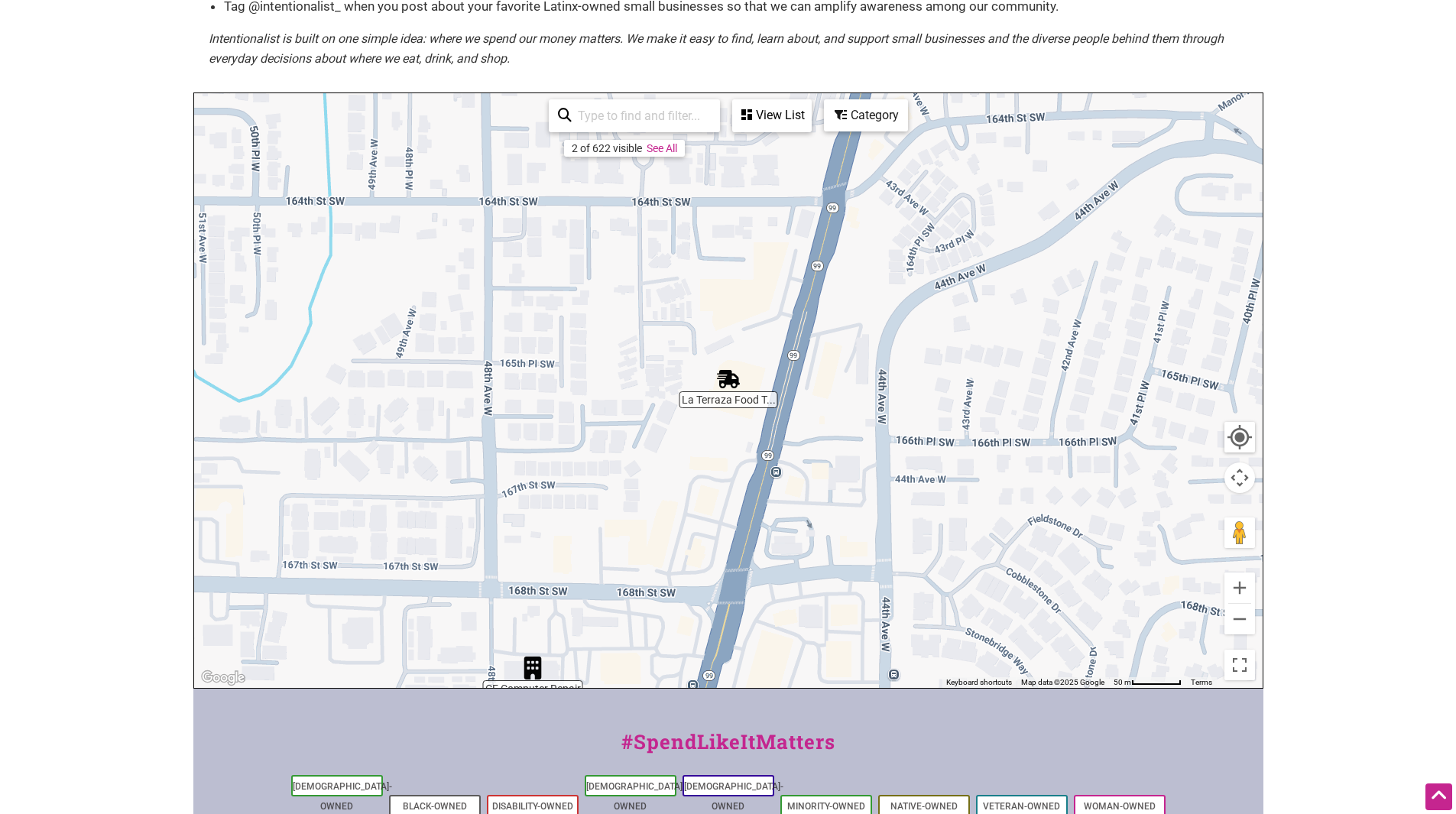
scroll to position [223, 0]
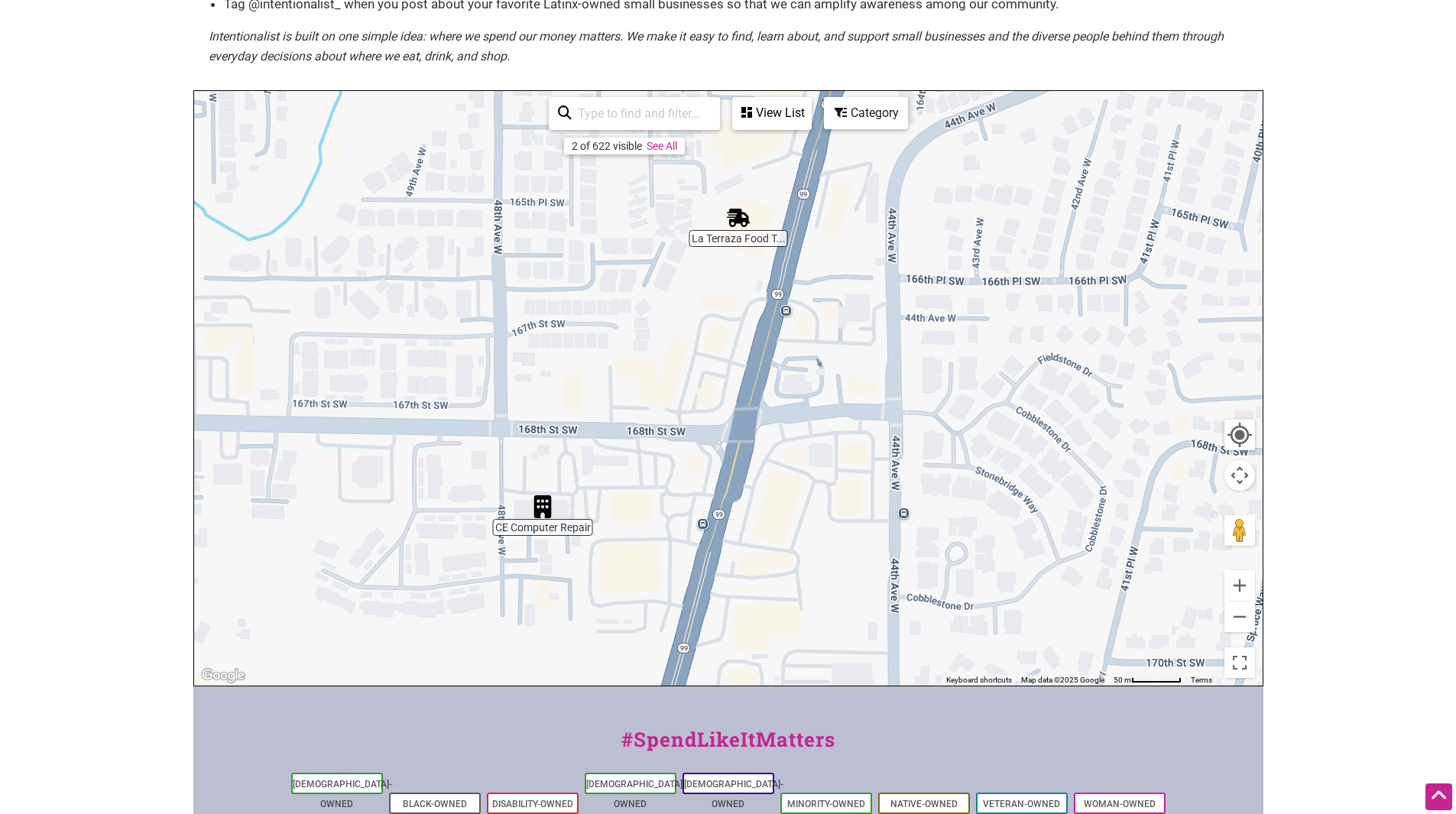
drag, startPoint x: 952, startPoint y: 509, endPoint x: 963, endPoint y: 348, distance: 161.4
click at [963, 348] on div "To navigate, press the arrow keys." at bounding box center [728, 387] width 1069 height 594
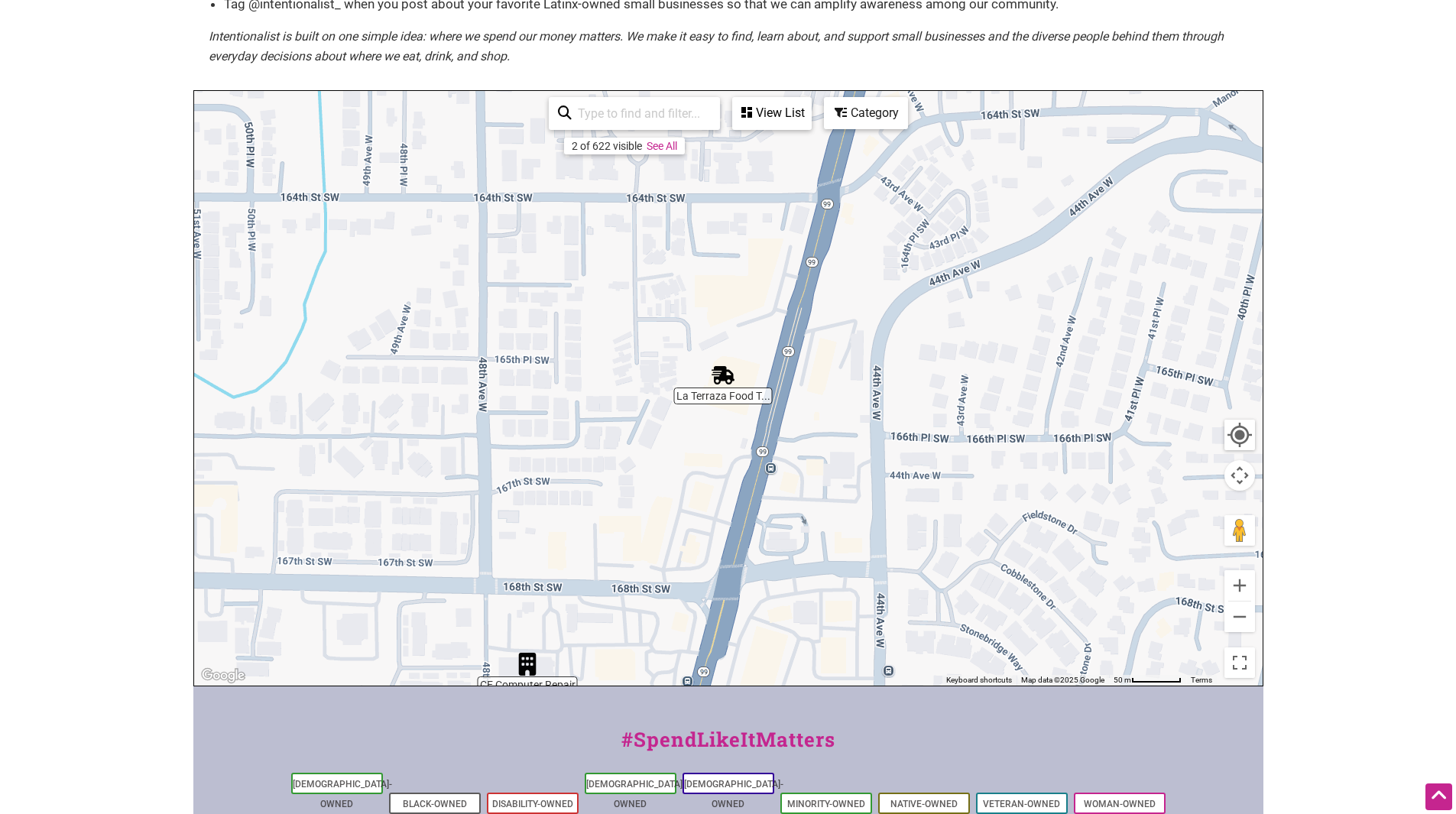
drag, startPoint x: 951, startPoint y: 337, endPoint x: 935, endPoint y: 538, distance: 201.6
click at [934, 543] on div "To navigate, press the arrow keys." at bounding box center [728, 387] width 1069 height 594
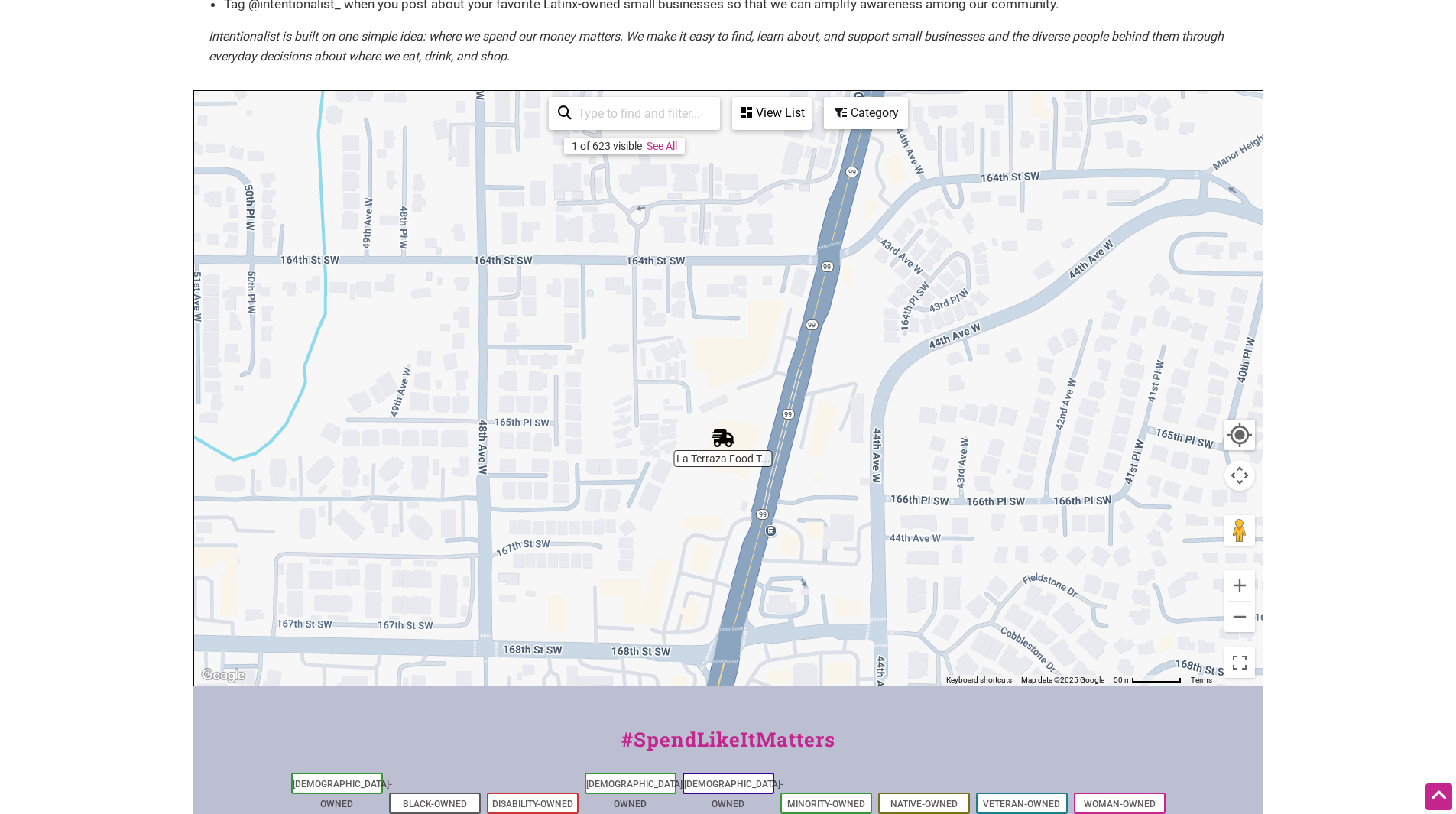
drag, startPoint x: 859, startPoint y: 437, endPoint x: 869, endPoint y: 304, distance: 133.4
click at [865, 317] on div "To navigate, press the arrow keys." at bounding box center [728, 387] width 1069 height 594
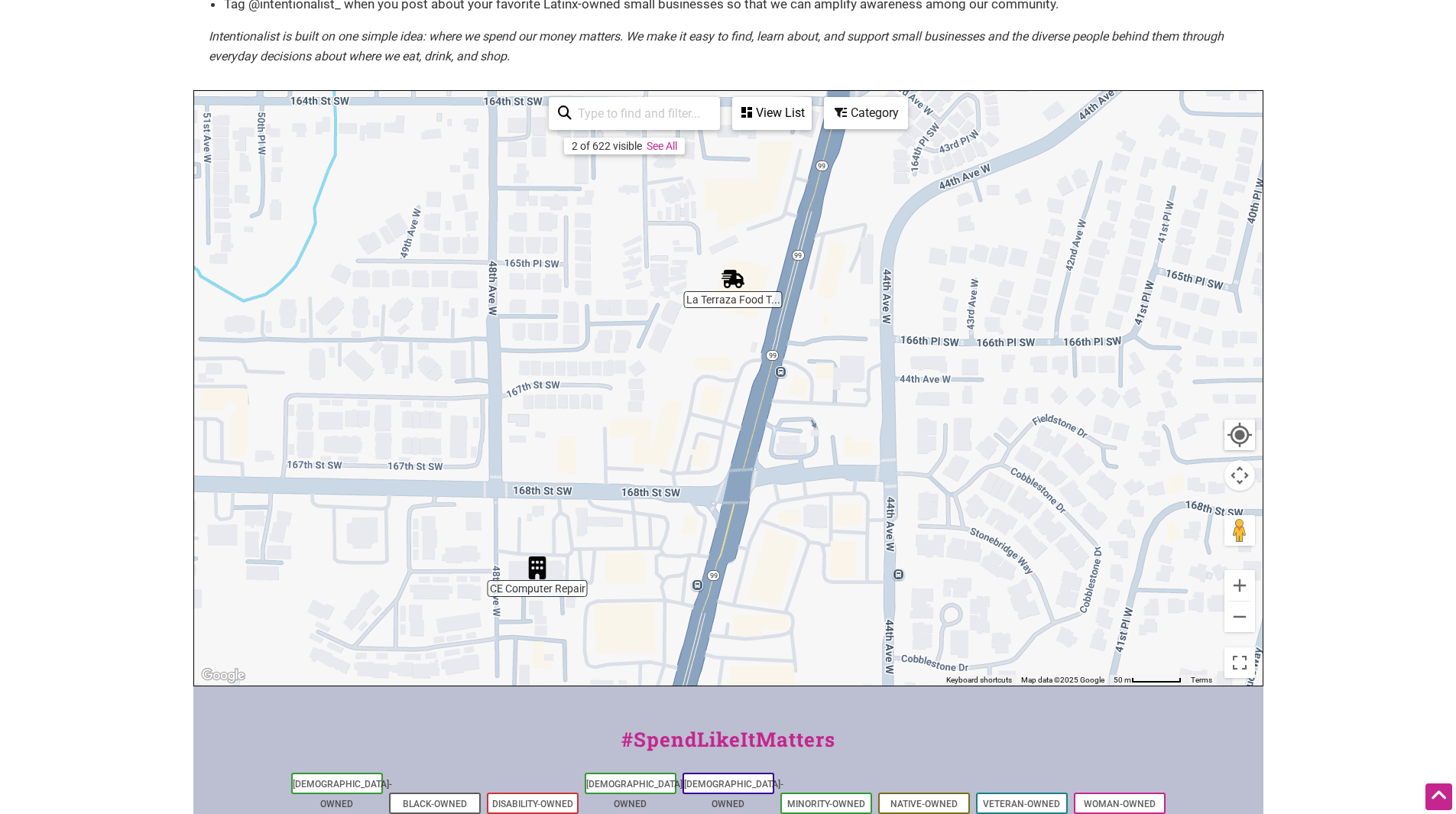
drag, startPoint x: 866, startPoint y: 500, endPoint x: 862, endPoint y: 340, distance: 160.0
click at [866, 353] on div "To navigate, press the arrow keys." at bounding box center [728, 387] width 1069 height 594
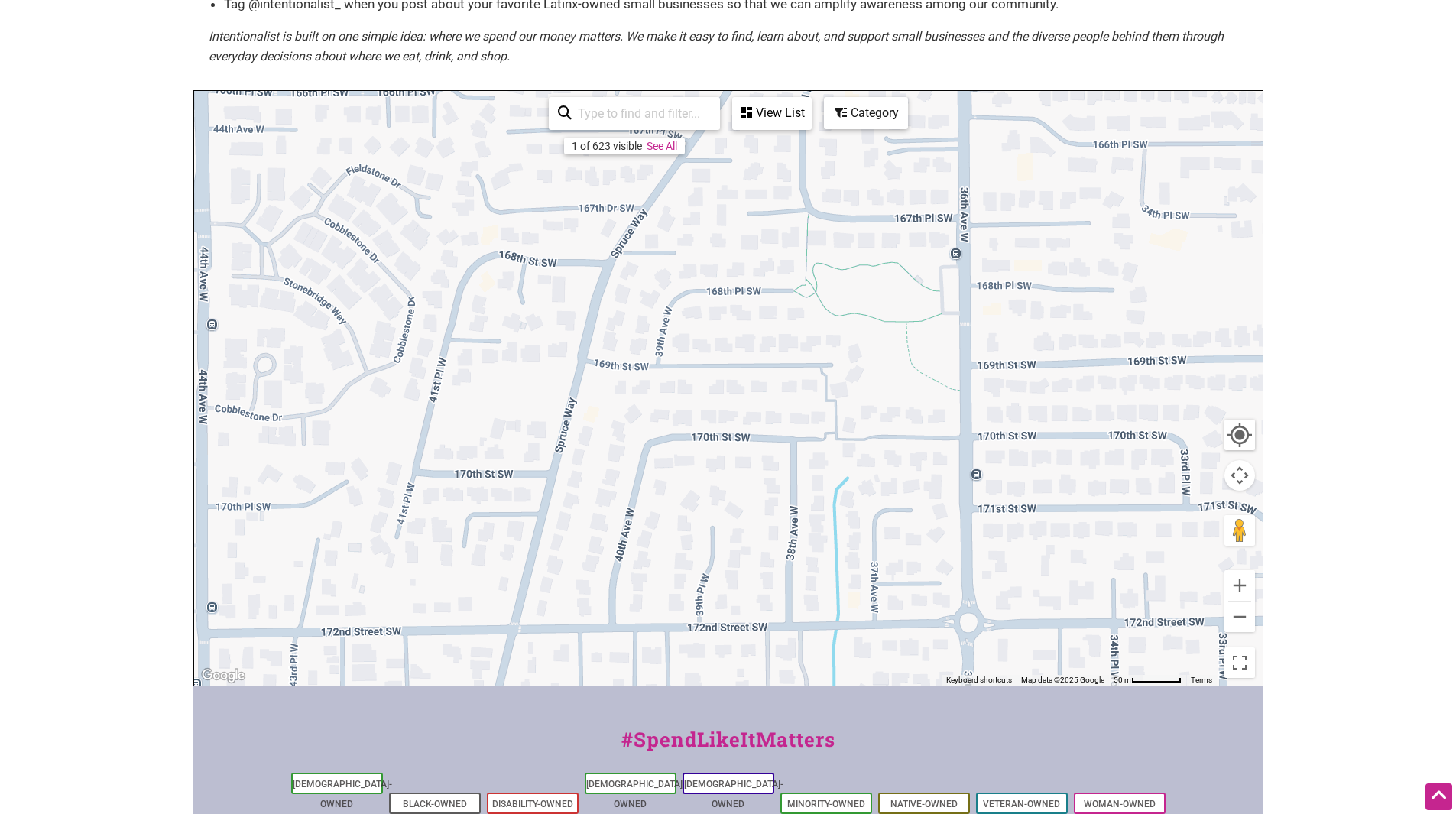
drag, startPoint x: 1114, startPoint y: 519, endPoint x: 425, endPoint y: 502, distance: 689.2
click at [425, 502] on div "To navigate, press the arrow keys." at bounding box center [728, 387] width 1069 height 594
click at [1239, 615] on button "Zoom out" at bounding box center [1239, 616] width 30 height 30
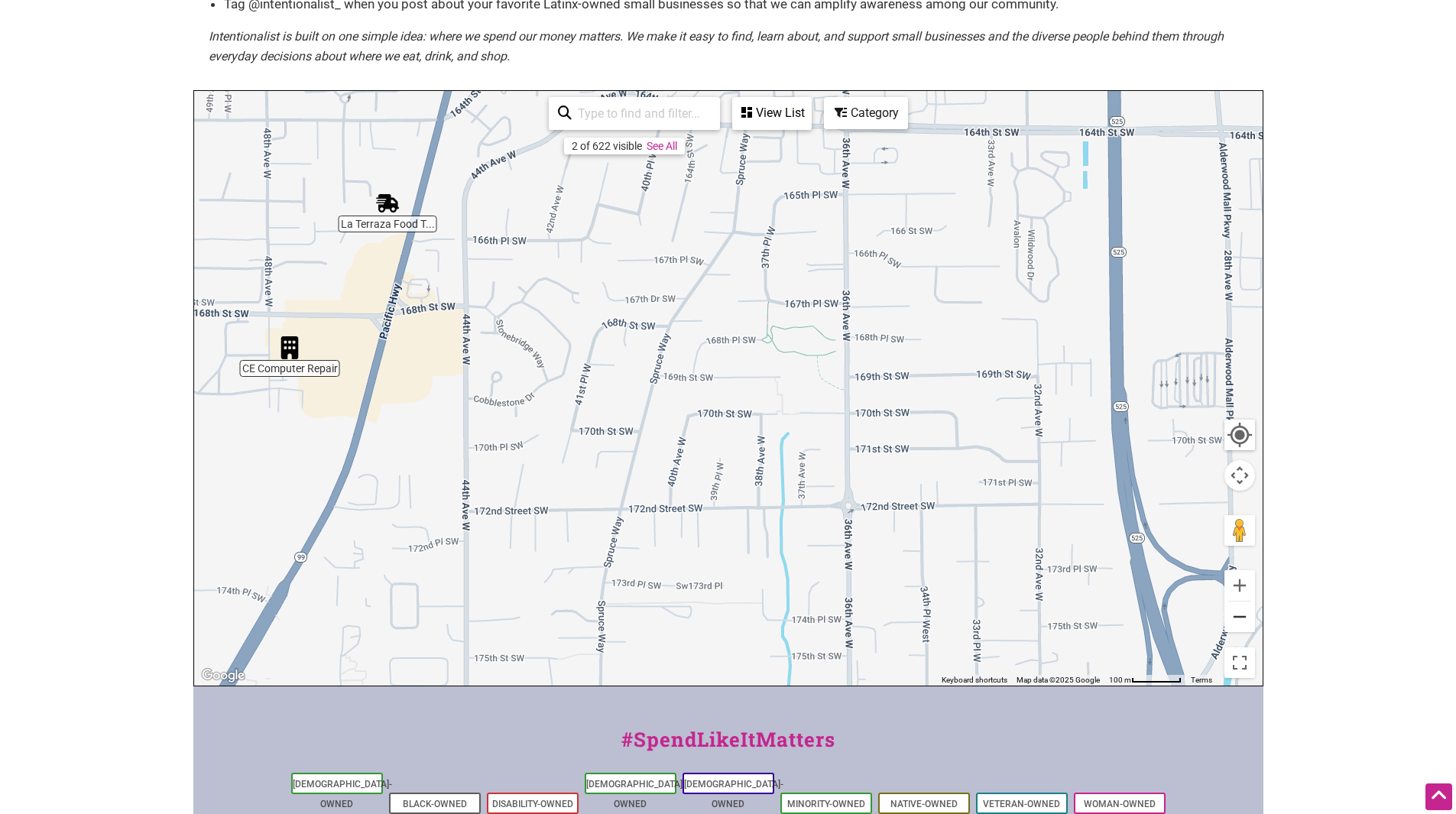
click at [1239, 615] on button "Zoom out" at bounding box center [1239, 616] width 30 height 30
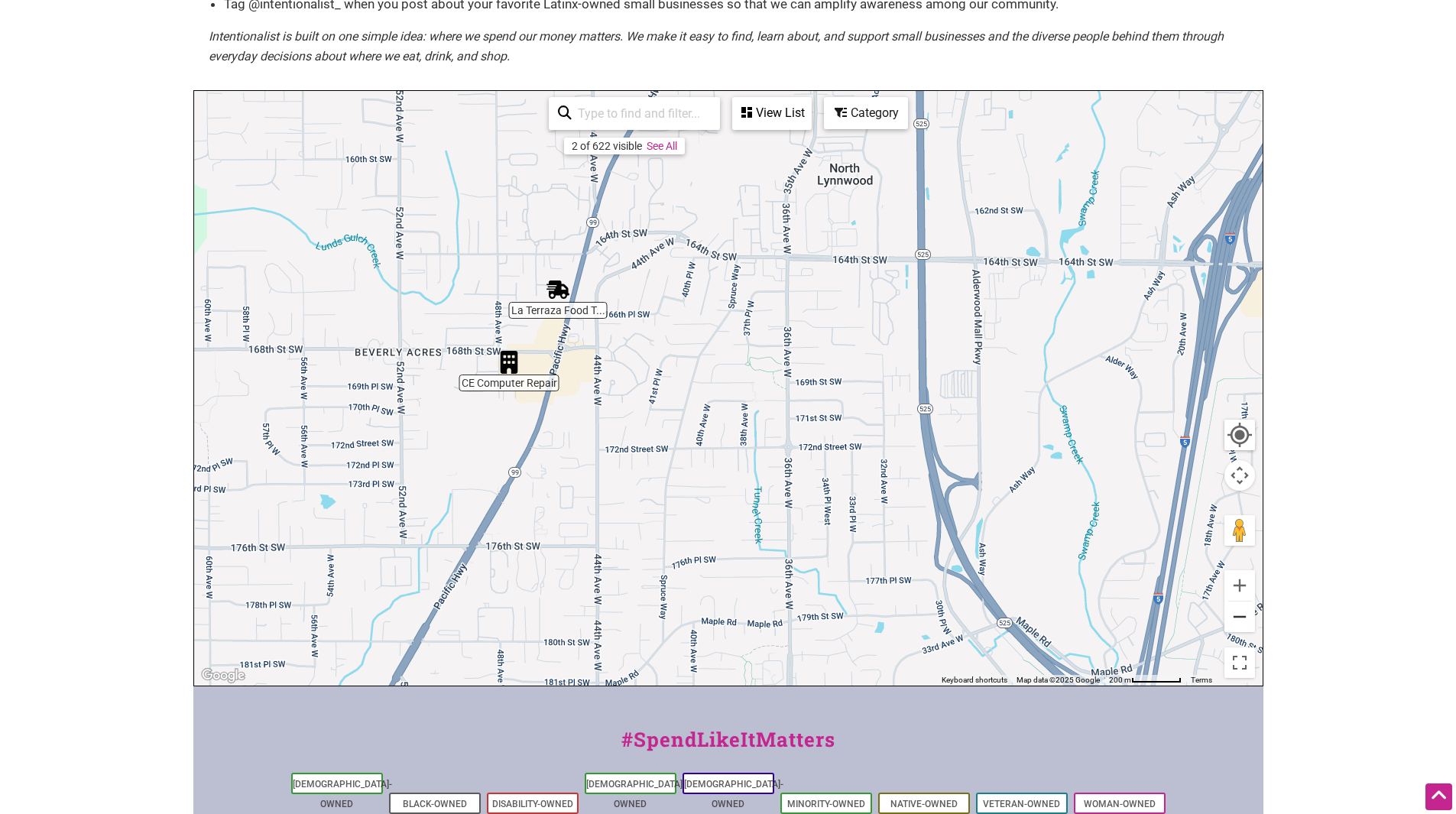
click at [1239, 615] on button "Zoom out" at bounding box center [1239, 616] width 30 height 30
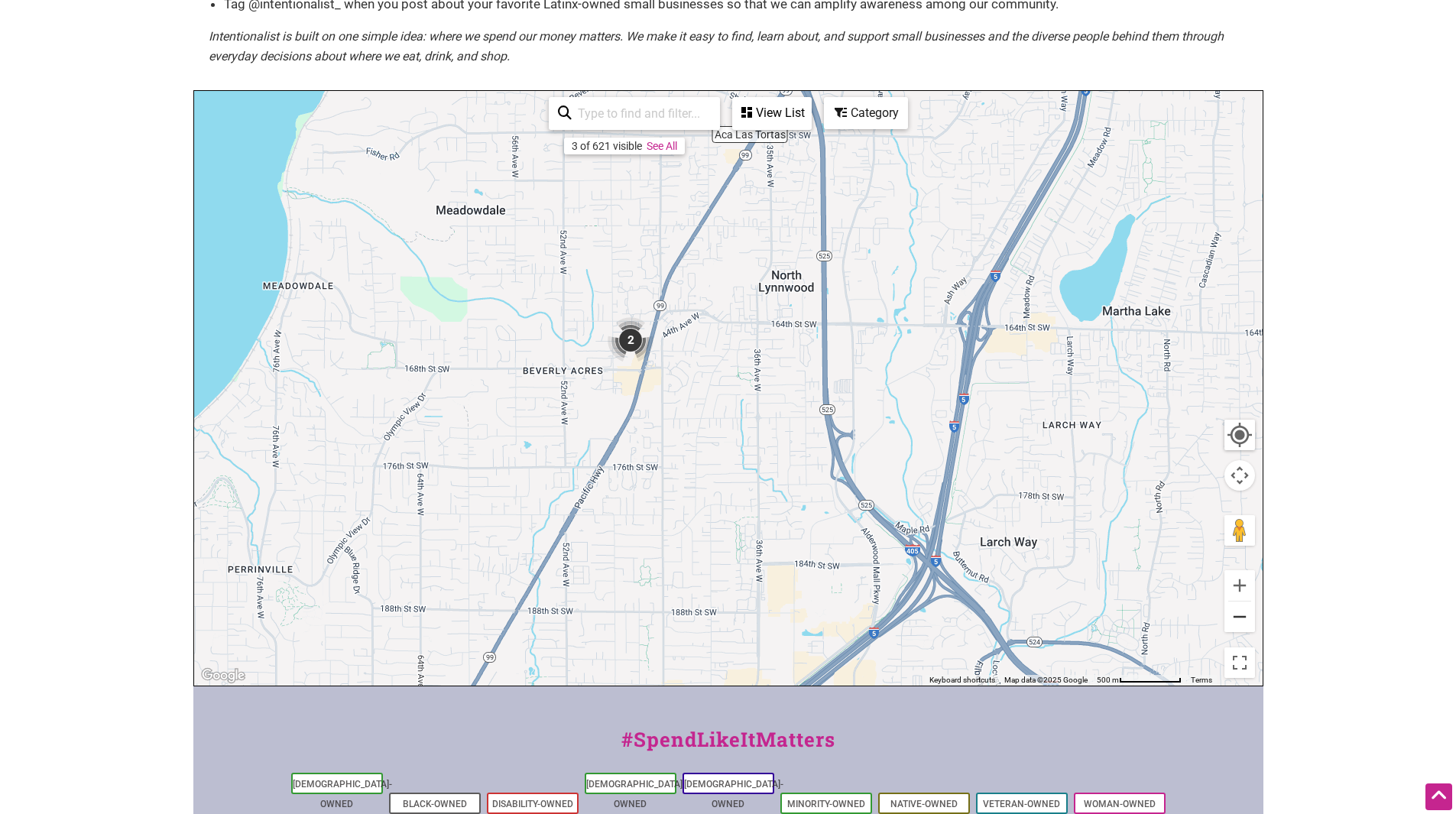
click at [1239, 615] on button "Zoom out" at bounding box center [1239, 616] width 30 height 30
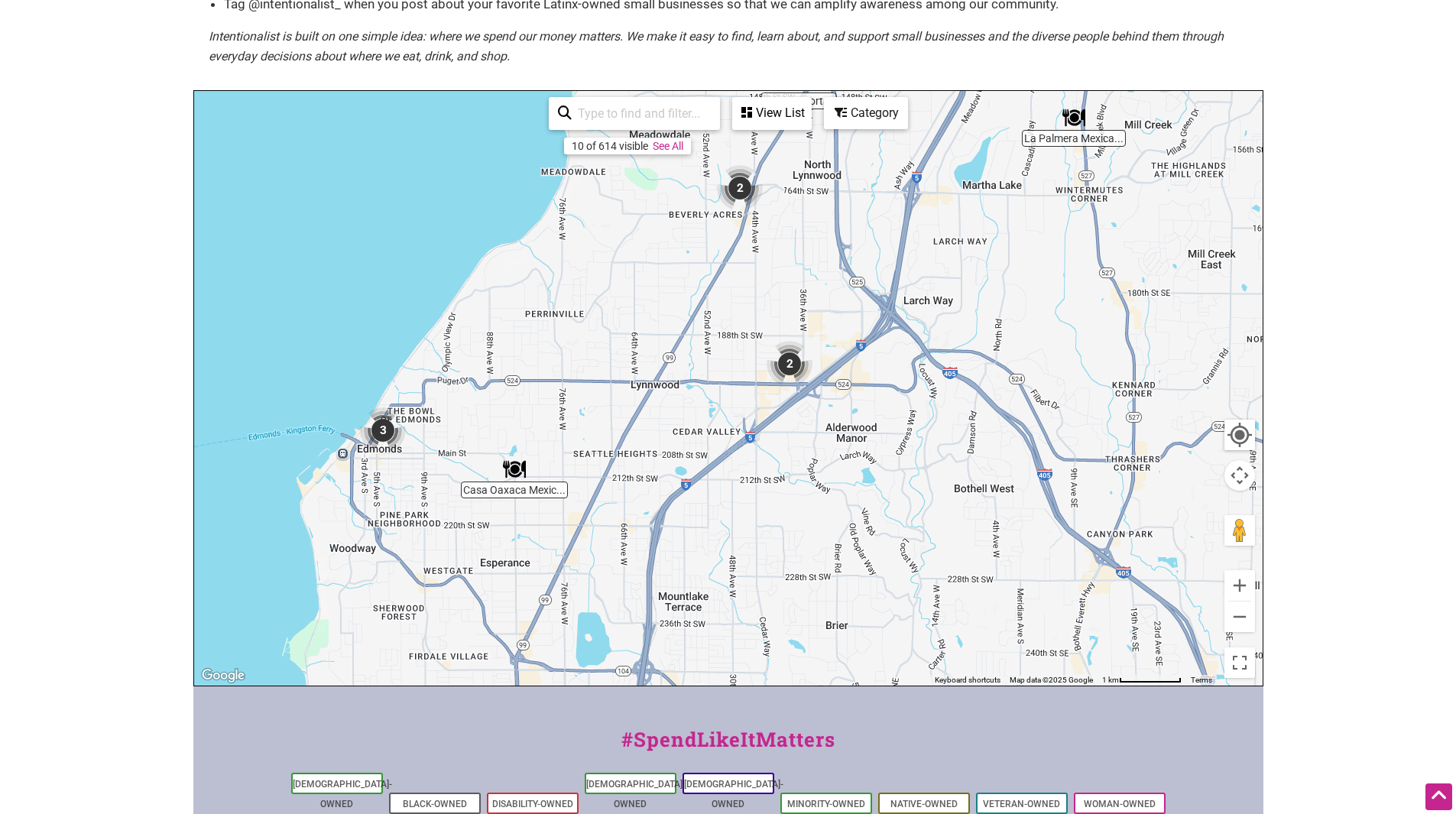
drag, startPoint x: 938, startPoint y: 532, endPoint x: 1001, endPoint y: 367, distance: 176.6
click at [1001, 367] on div "To navigate, press the arrow keys." at bounding box center [728, 387] width 1069 height 594
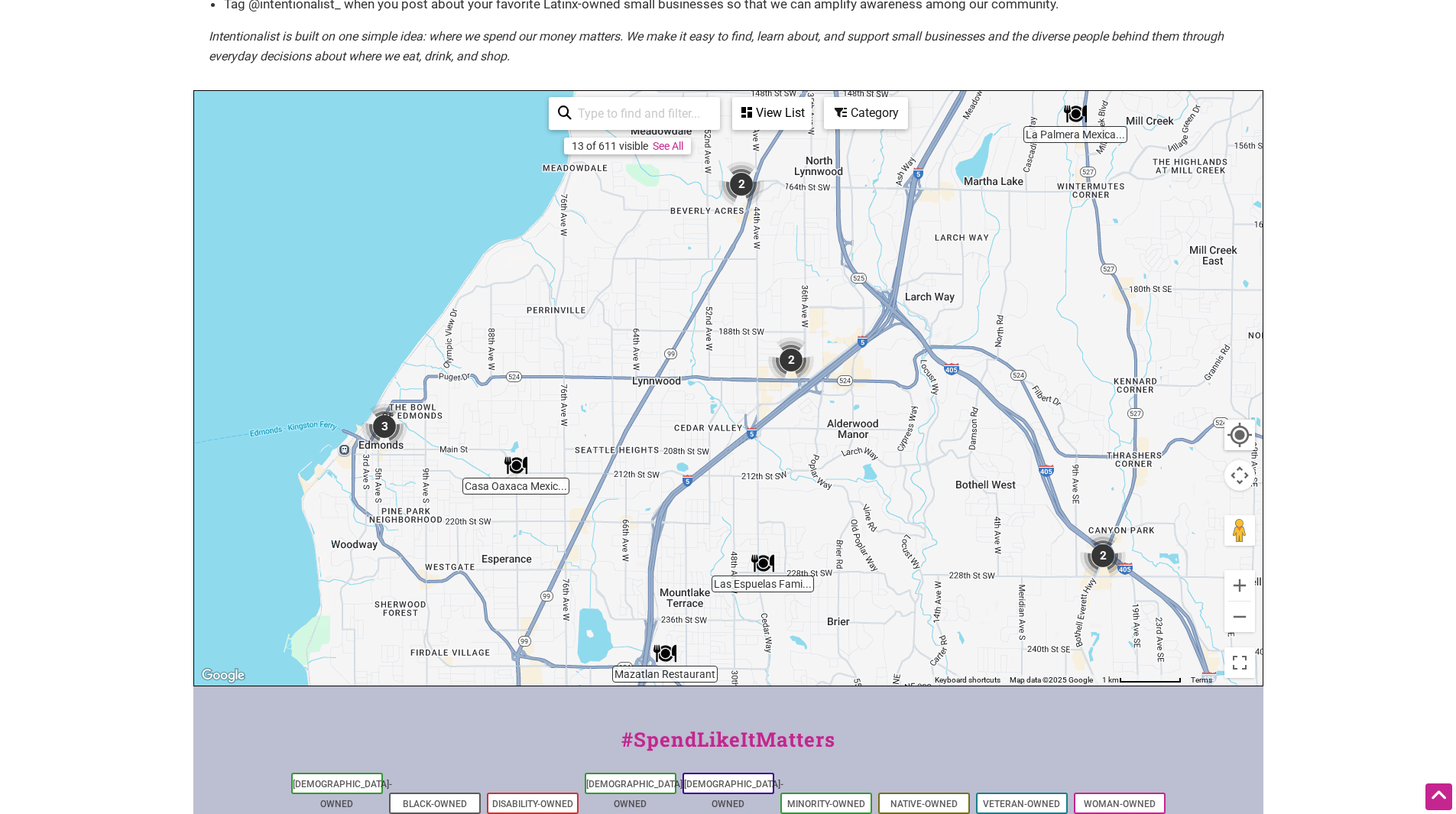
click at [793, 358] on img "2" at bounding box center [790, 359] width 46 height 46
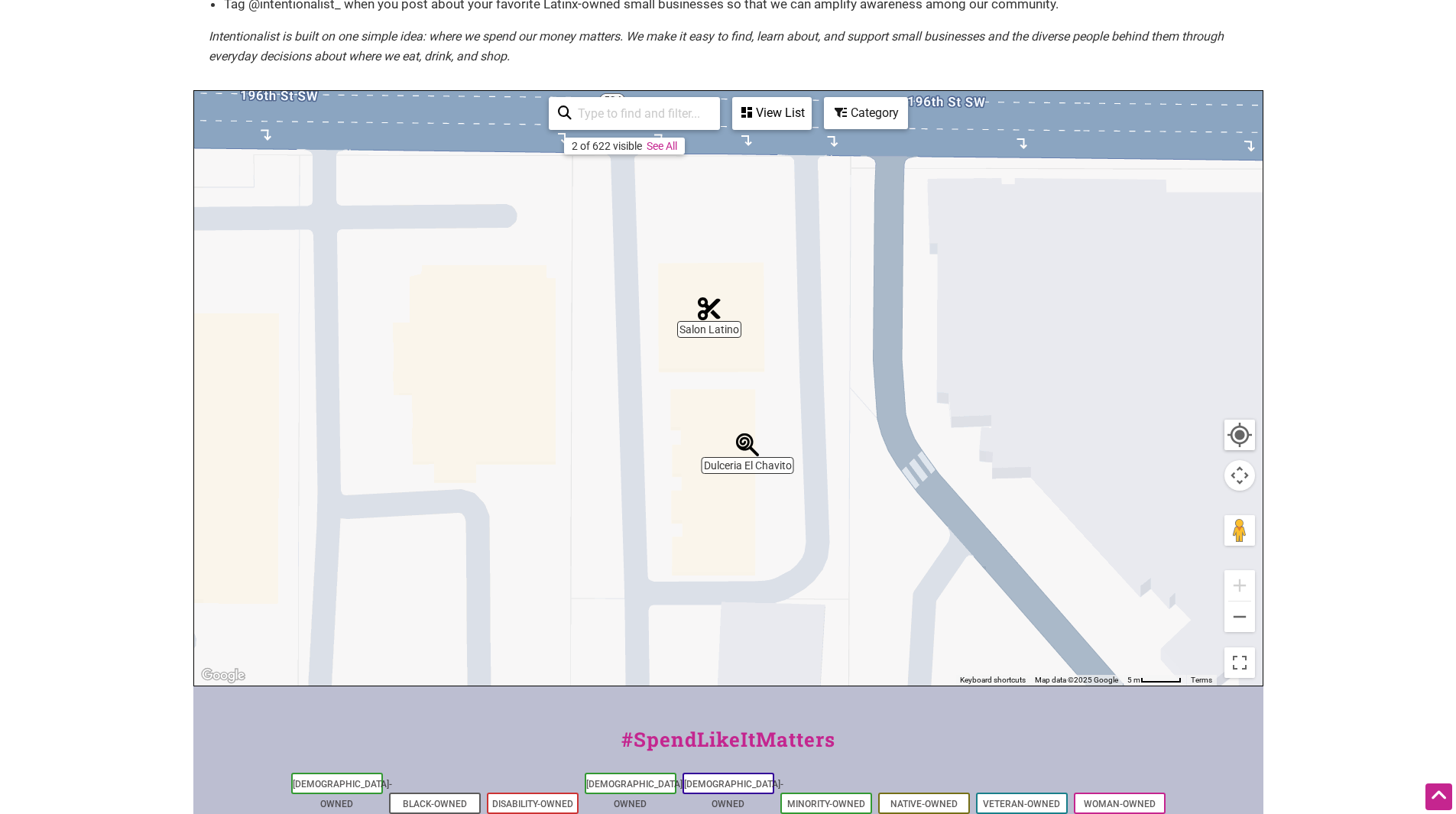
click at [742, 444] on img "Dulceria El Chavito" at bounding box center [747, 444] width 23 height 23
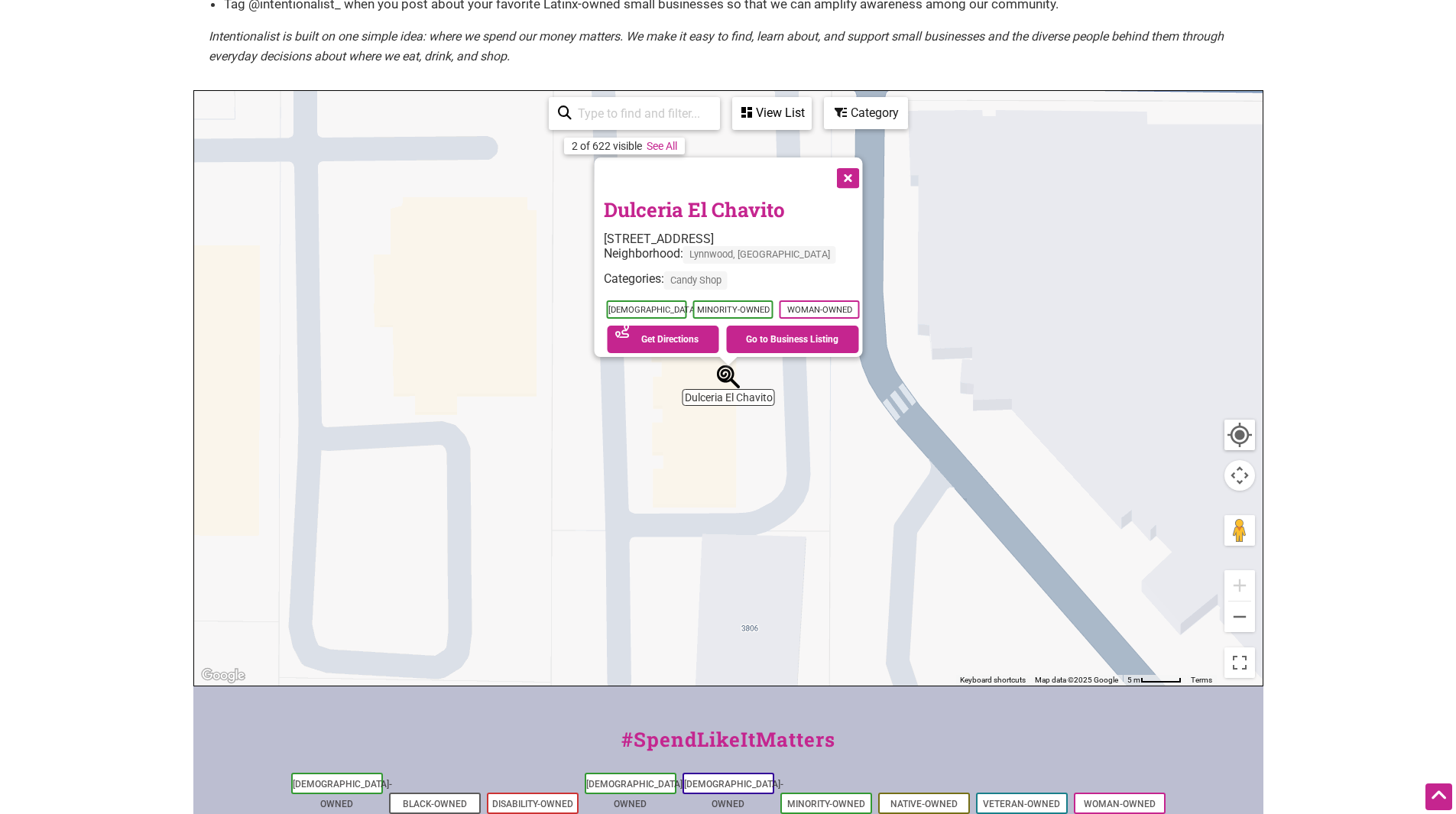
click at [855, 162] on button "Close" at bounding box center [846, 177] width 38 height 38
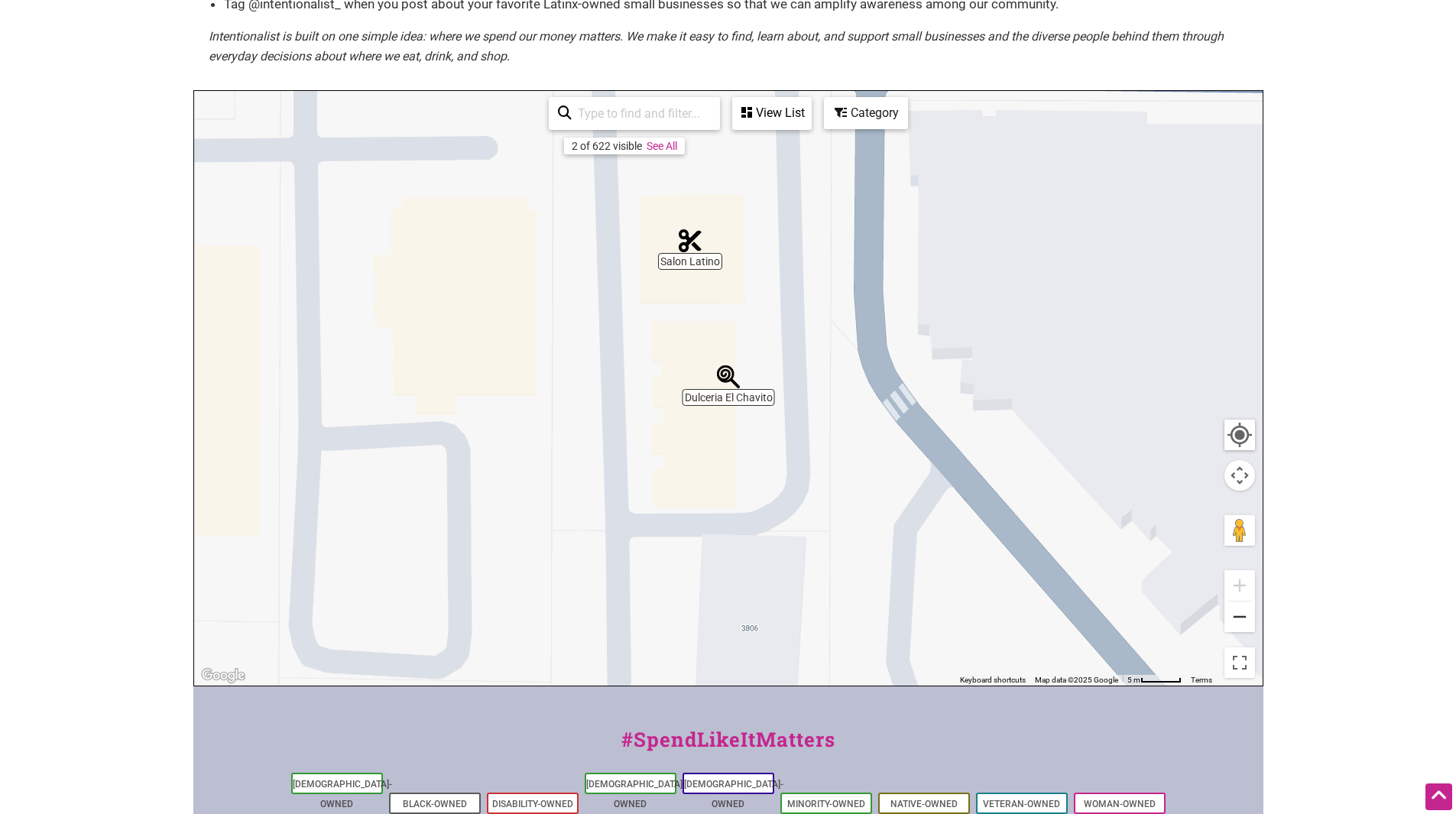
click at [1238, 616] on button "Zoom out" at bounding box center [1239, 616] width 30 height 30
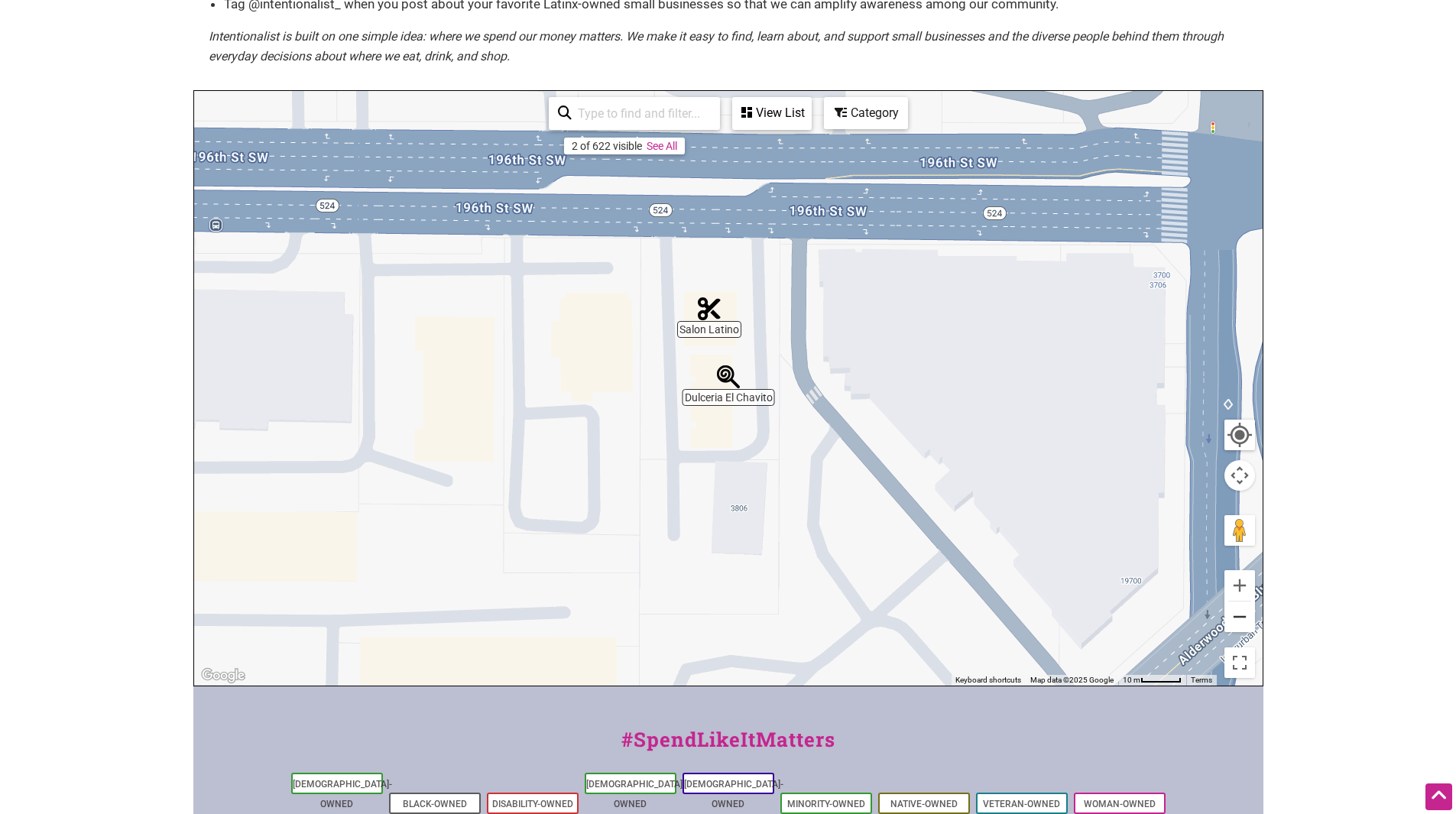
click at [1238, 616] on button "Zoom out" at bounding box center [1239, 616] width 30 height 30
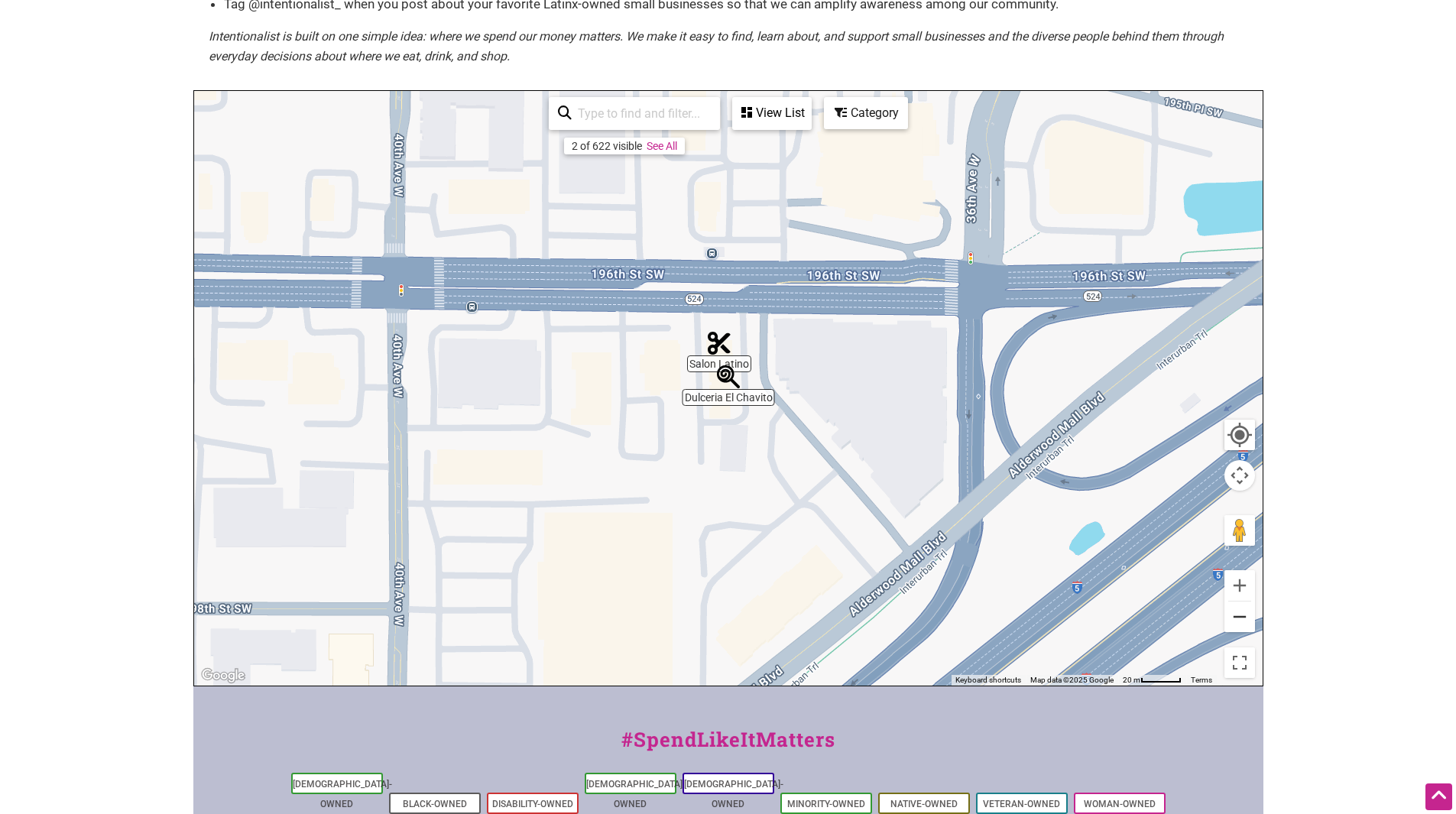
click at [1238, 616] on button "Zoom out" at bounding box center [1239, 616] width 30 height 30
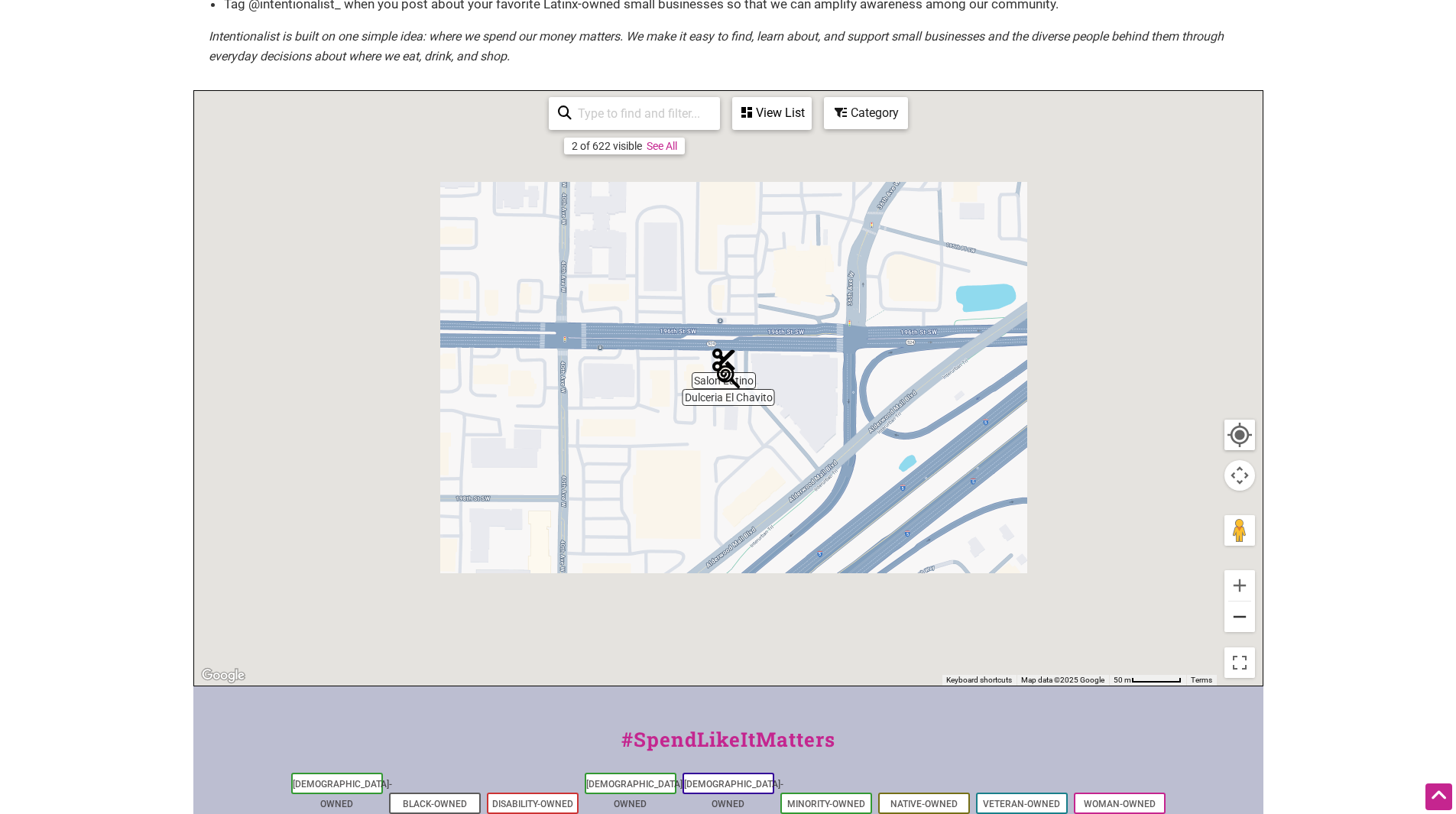
click at [1237, 618] on button "Zoom out" at bounding box center [1239, 616] width 30 height 30
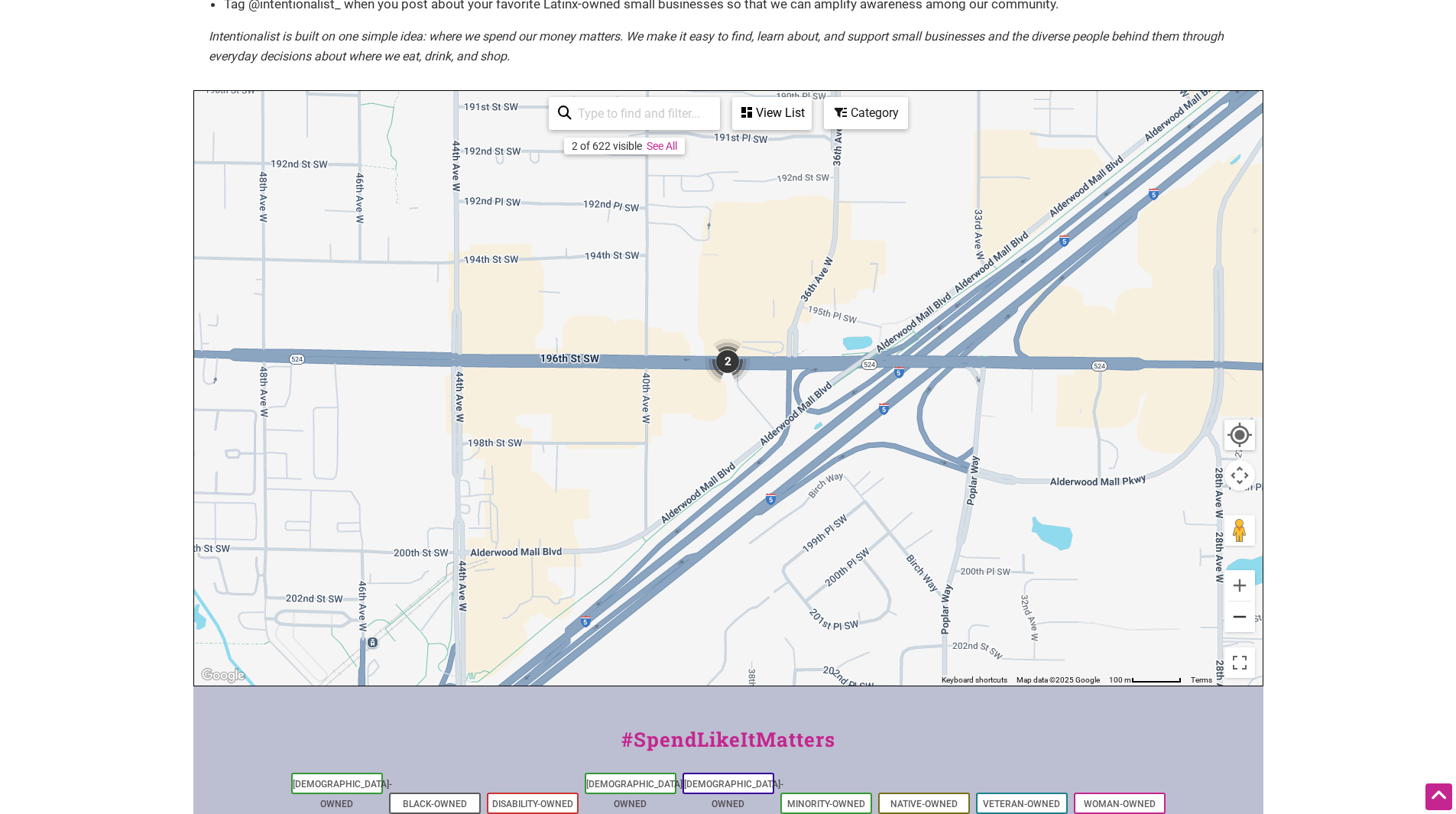
click at [1238, 619] on button "Zoom out" at bounding box center [1239, 616] width 30 height 30
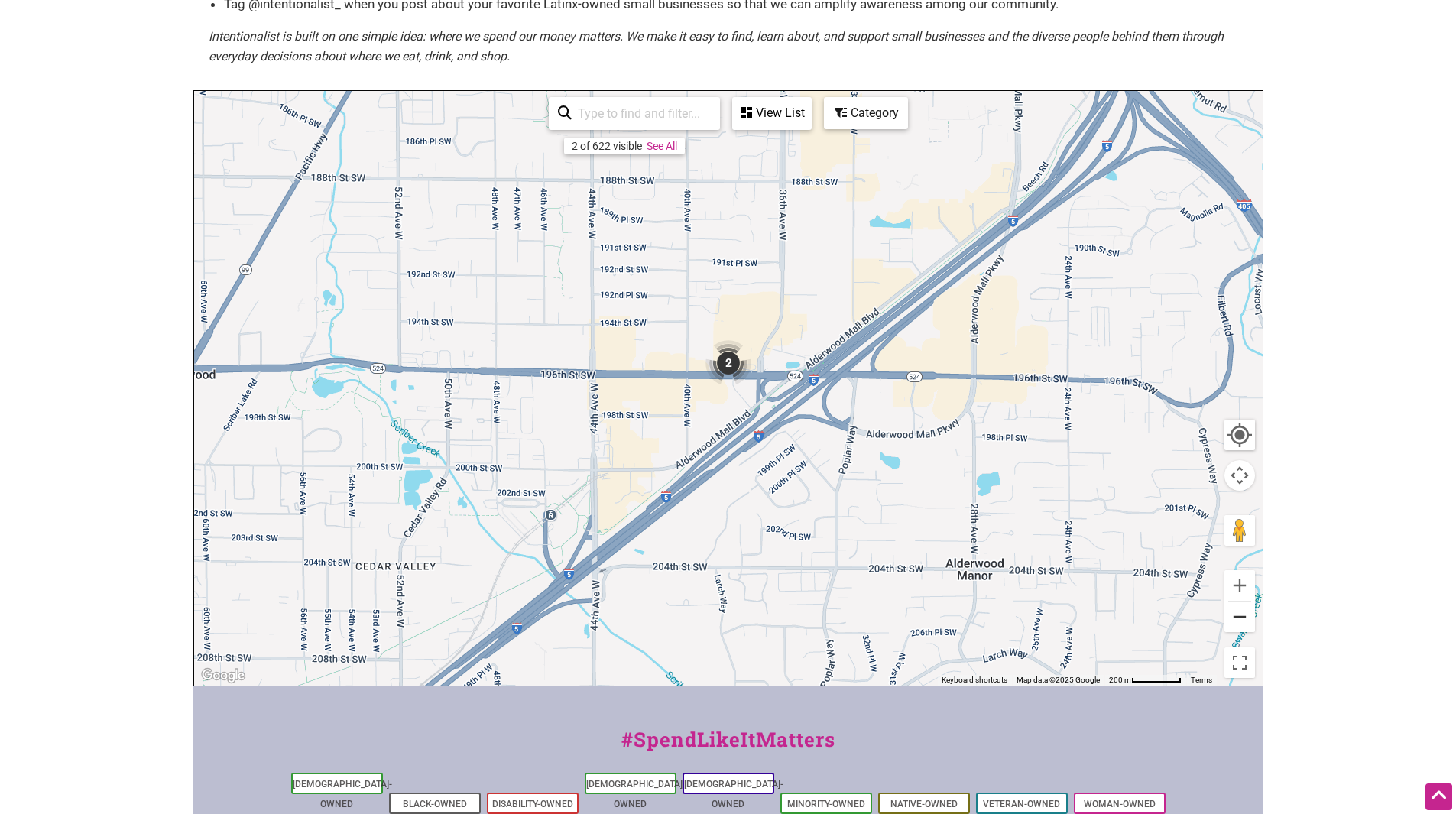
click at [1238, 619] on button "Zoom out" at bounding box center [1239, 616] width 30 height 30
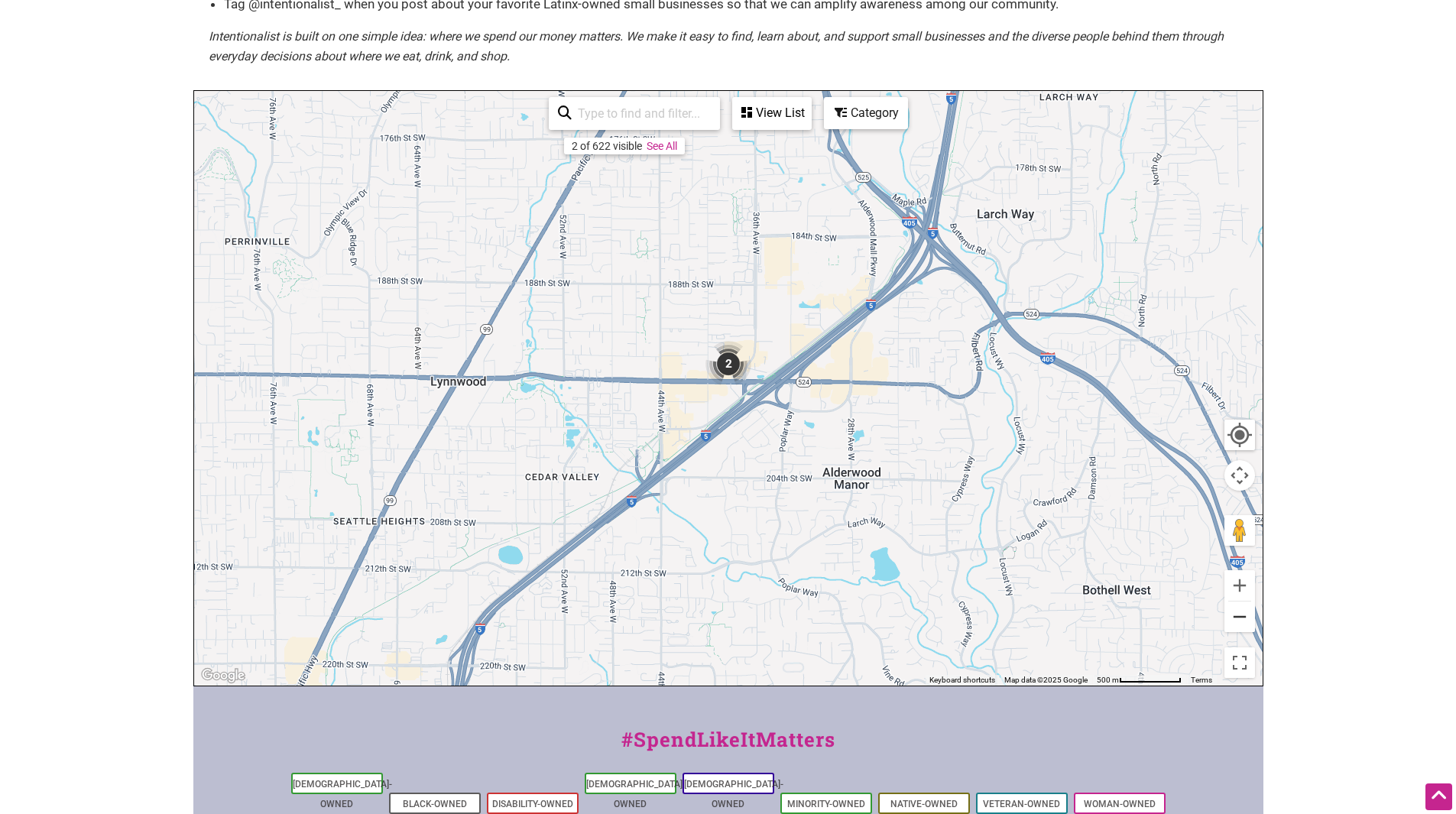
click at [1238, 619] on button "Zoom out" at bounding box center [1239, 616] width 30 height 30
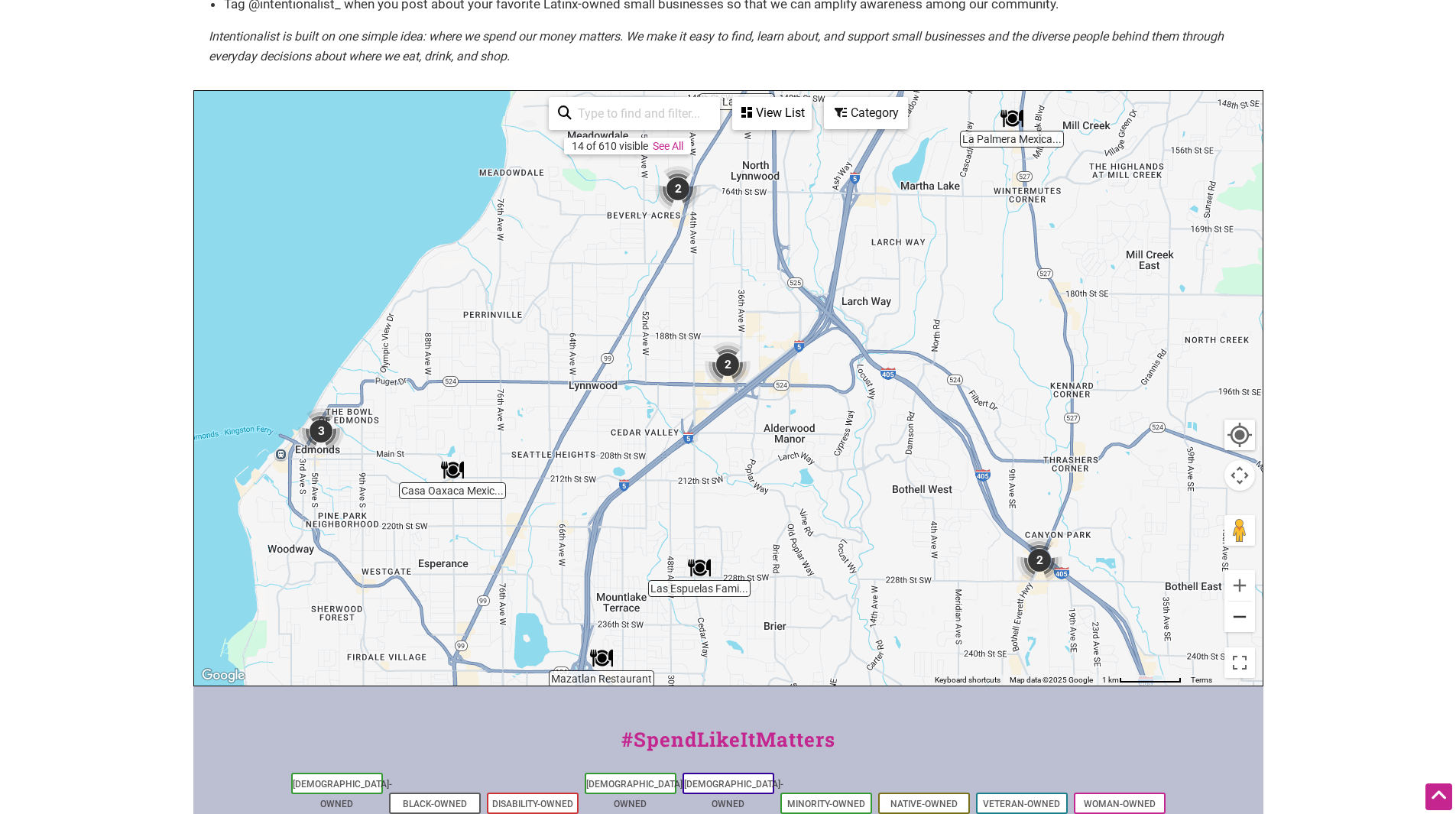
click at [1238, 619] on button "Zoom out" at bounding box center [1239, 616] width 30 height 30
